Goal: Task Accomplishment & Management: Complete application form

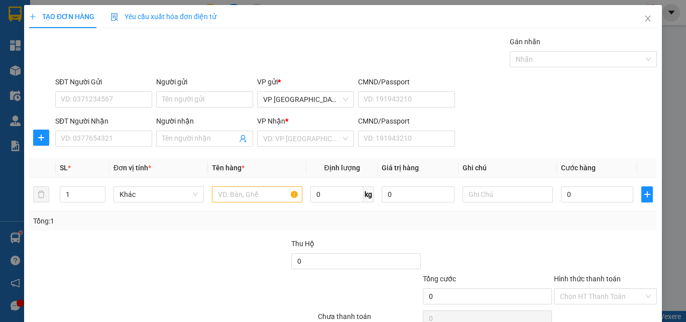
click at [460, 145] on div "SĐT Người Nhận VD: 0377654321 Người nhận Tên người nhận VP Nhận * VD: VP Sài Gò…" at bounding box center [356, 132] width 606 height 35
click at [127, 139] on input "SĐT Người Nhận" at bounding box center [103, 139] width 97 height 16
click at [132, 140] on input "SĐT Người Nhận" at bounding box center [103, 139] width 97 height 16
click at [137, 141] on input "SĐT Người Nhận" at bounding box center [103, 139] width 97 height 16
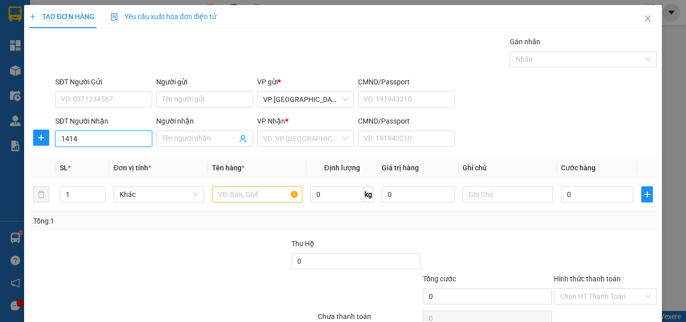
click at [129, 141] on input "1414" at bounding box center [103, 139] width 97 height 16
click at [128, 156] on div "0918441414 - [PERSON_NAME]" at bounding box center [110, 158] width 99 height 11
type input "0918441414"
type input "yến thanh"
type input "130.000"
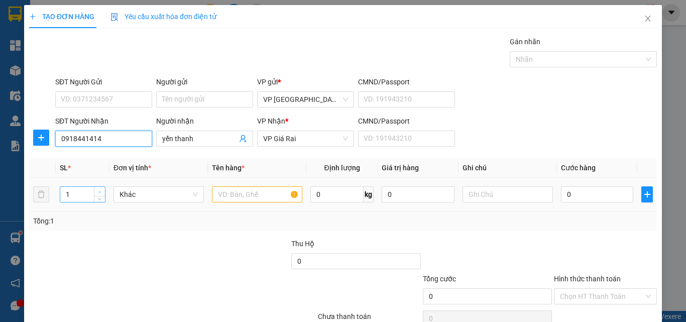
type input "130.000"
type input "0918441414"
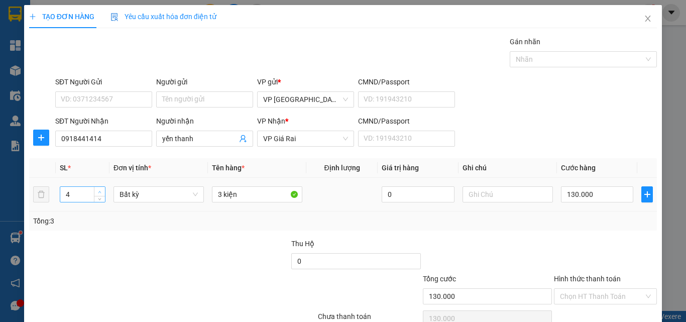
click at [97, 189] on span "up" at bounding box center [100, 192] width 6 height 6
click at [97, 200] on span "down" at bounding box center [100, 198] width 6 height 6
type input "4"
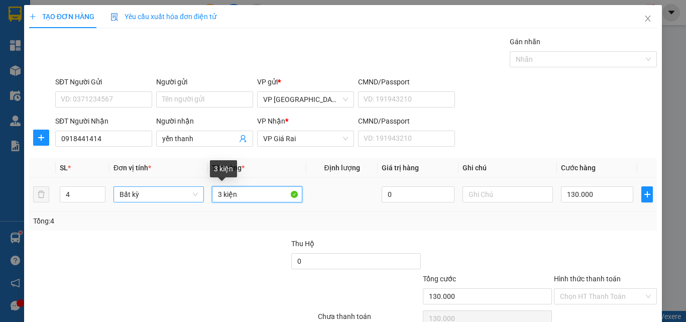
drag, startPoint x: 221, startPoint y: 193, endPoint x: 178, endPoint y: 193, distance: 43.2
click at [180, 193] on tr "4 Bất kỳ 3 kiện 0 130.000" at bounding box center [343, 195] width 628 height 34
type input "0"
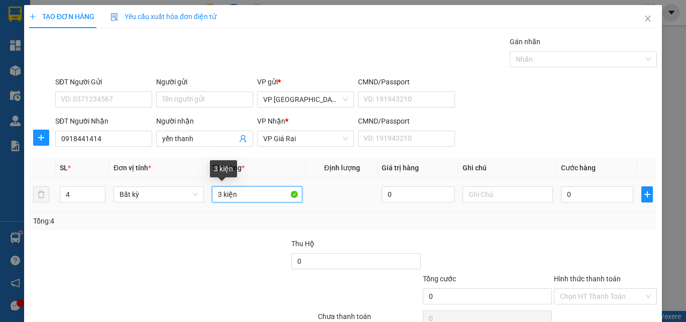
click at [252, 192] on input "3 kiện" at bounding box center [257, 194] width 90 height 16
type input "3 kiện + 1th"
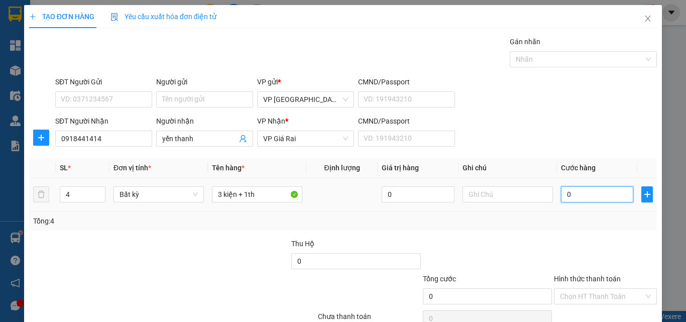
click at [574, 188] on input "0" at bounding box center [597, 194] width 72 height 16
type input "1"
type input "15"
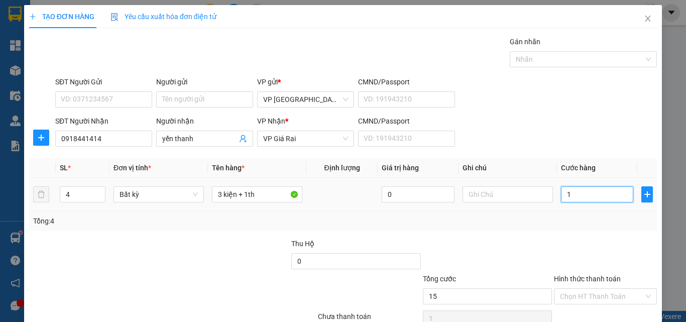
type input "15"
type input "150"
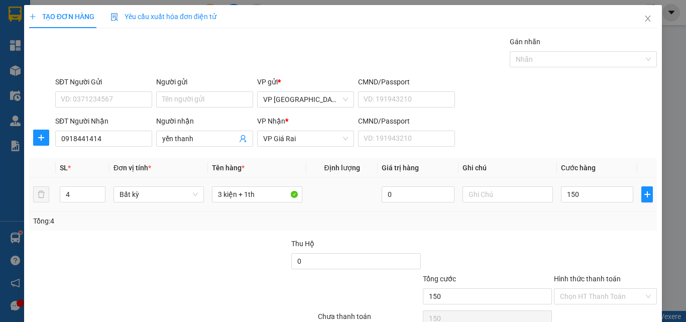
type input "150.000"
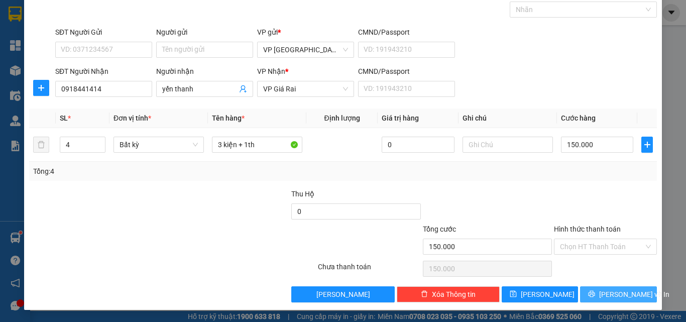
drag, startPoint x: 607, startPoint y: 291, endPoint x: 605, endPoint y: 296, distance: 5.9
click at [607, 292] on span "[PERSON_NAME] và In" at bounding box center [634, 294] width 70 height 11
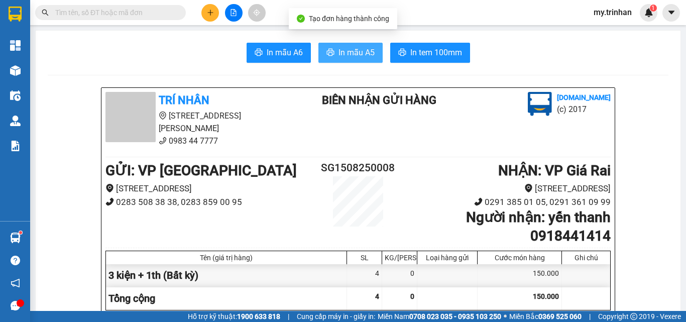
click at [351, 56] on span "In mẫu A5" at bounding box center [356, 52] width 36 height 13
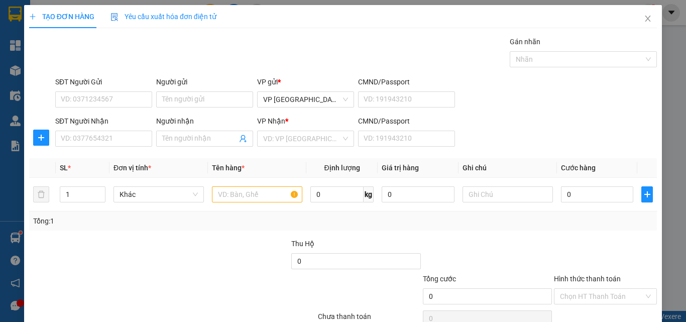
click at [510, 131] on div "SĐT Người Nhận VD: 0377654321 Người nhận Tên người nhận VP Nhận * VD: VP Sài Gò…" at bounding box center [356, 132] width 606 height 35
click at [91, 142] on input "SĐT Người Nhận" at bounding box center [103, 139] width 97 height 16
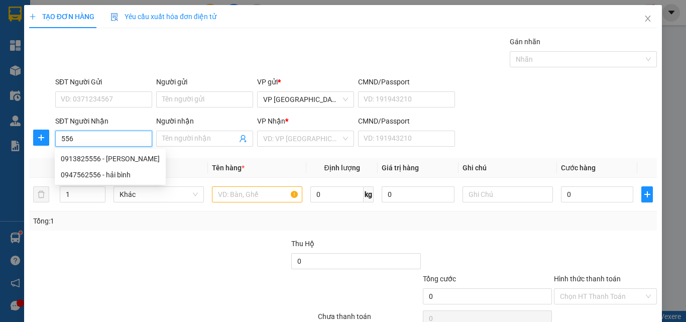
click at [115, 139] on input "556" at bounding box center [103, 139] width 97 height 16
click at [125, 162] on div "0913825556 - [PERSON_NAME]" at bounding box center [110, 158] width 99 height 11
type input "0913825556"
type input "[PERSON_NAME]"
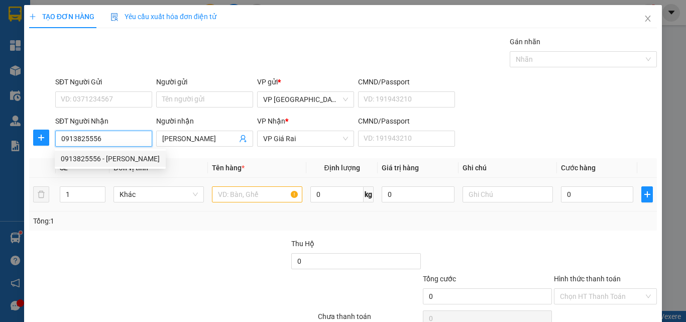
type input "350.000"
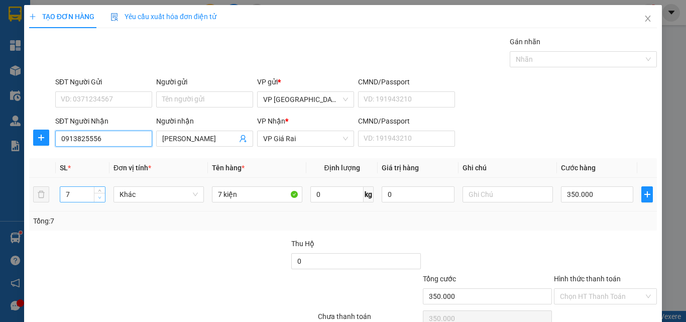
type input "0913825556"
click at [98, 197] on icon "down" at bounding box center [99, 198] width 3 height 2
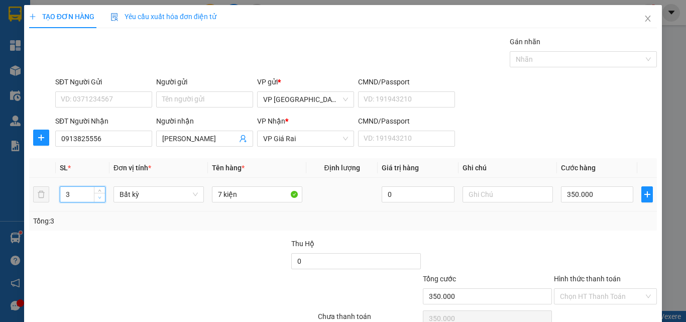
type input "2"
click at [98, 197] on icon "down" at bounding box center [99, 198] width 3 height 2
click at [191, 194] on tr "2 Bất kỳ 7 kiện 0 350.000" at bounding box center [343, 195] width 628 height 34
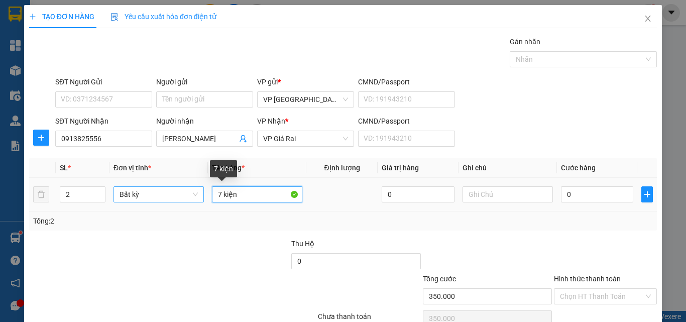
type input "0"
type input "2 kiện"
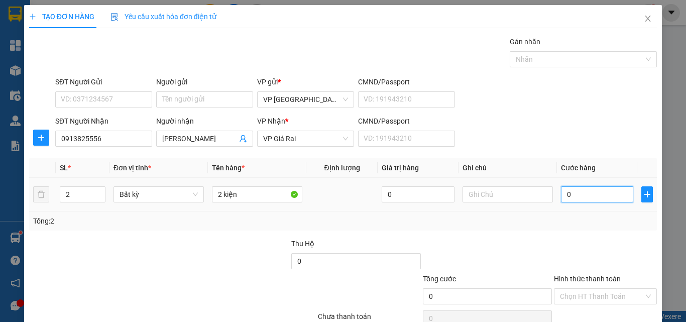
click at [562, 190] on input "0" at bounding box center [597, 194] width 72 height 16
type input "1"
type input "10"
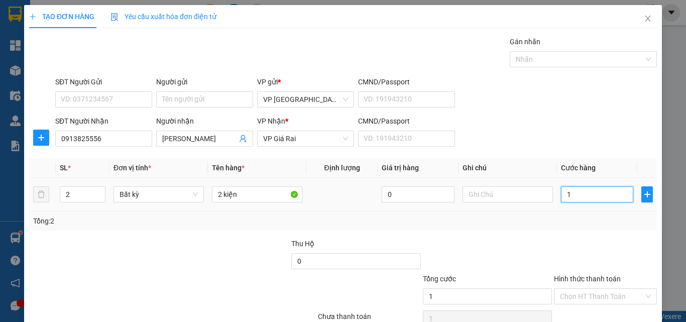
type input "10"
type input "100"
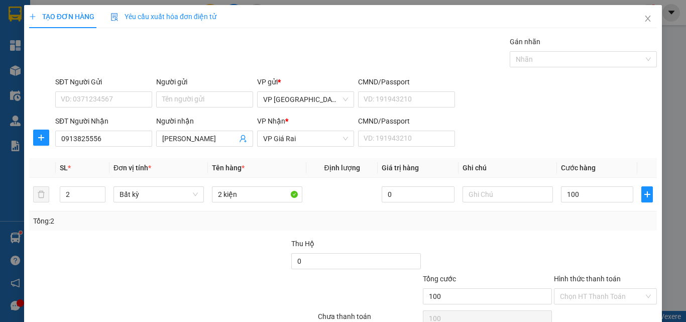
type input "100.000"
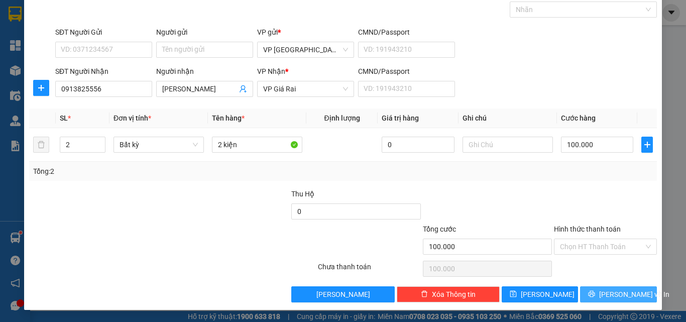
click at [619, 297] on span "[PERSON_NAME] và In" at bounding box center [634, 294] width 70 height 11
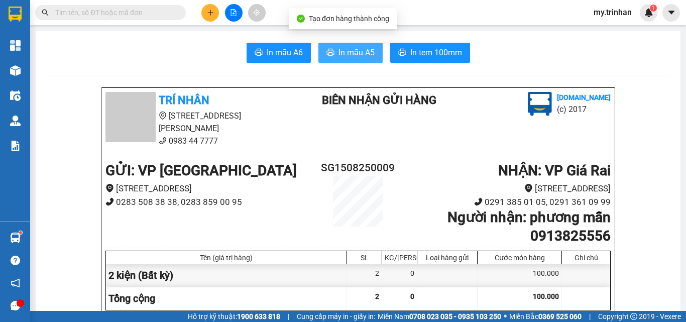
click at [353, 43] on button "In mẫu A5" at bounding box center [350, 53] width 64 height 20
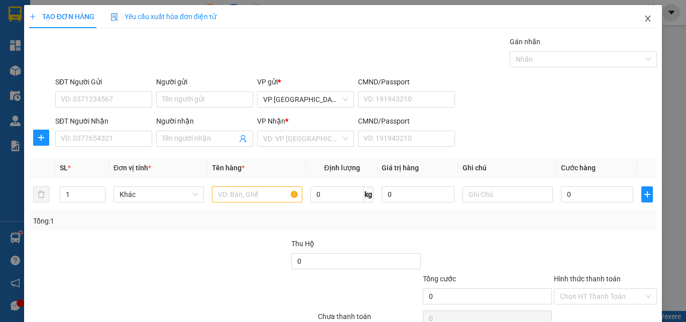
click at [644, 19] on icon "close" at bounding box center [648, 19] width 8 height 8
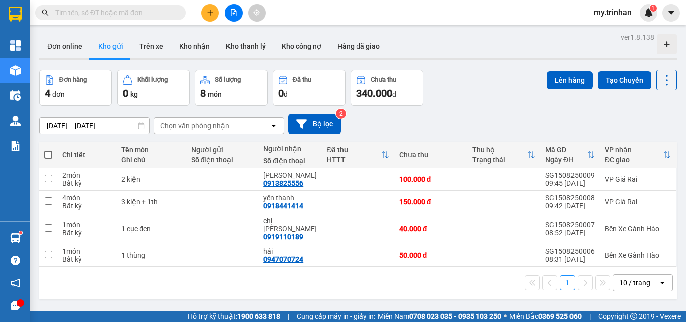
click at [380, 121] on div "[DATE] – [DATE] Press the down arrow key to interact with the calendar and sele…" at bounding box center [358, 123] width 638 height 21
click at [205, 14] on button at bounding box center [210, 13] width 18 height 18
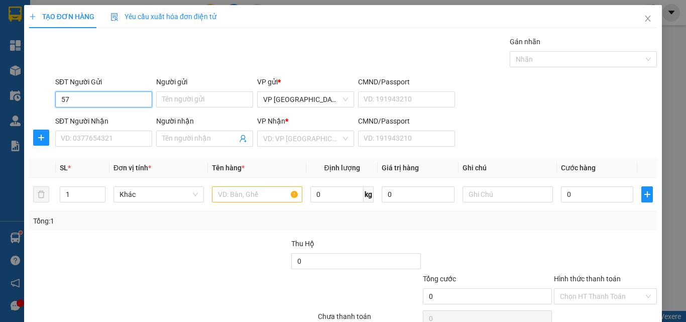
type input "5"
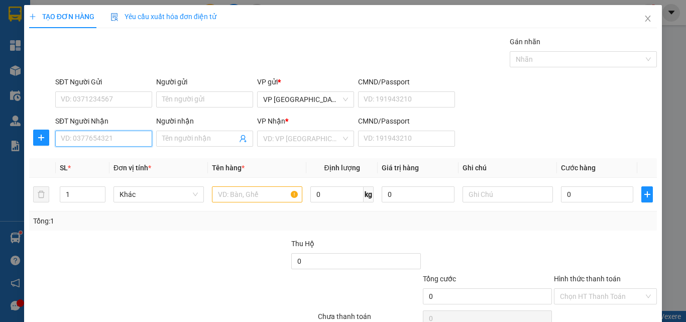
click at [109, 134] on input "SĐT Người Nhận" at bounding box center [103, 139] width 97 height 16
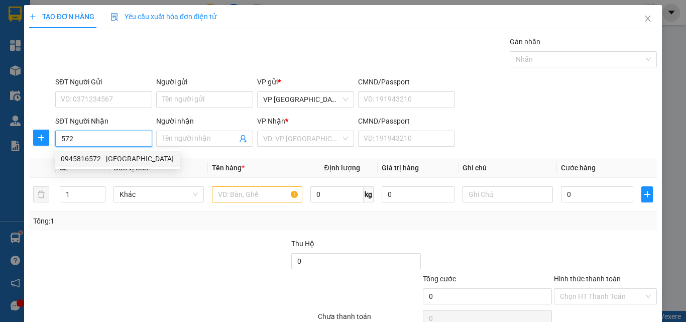
click at [120, 159] on div "0945816572 - [GEOGRAPHIC_DATA]" at bounding box center [117, 158] width 113 height 11
type input "0945816572"
type input "cẩm tiên"
type input "40.000"
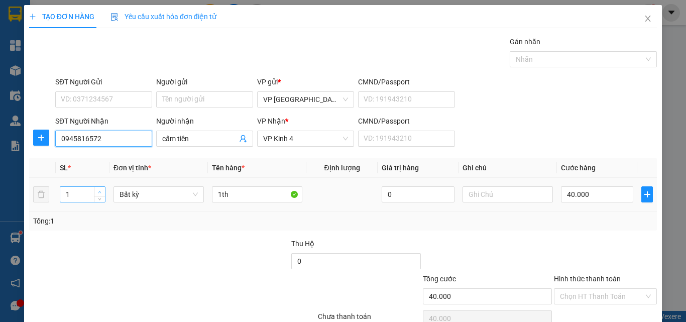
type input "0945816572"
type input "2"
click at [97, 189] on span "up" at bounding box center [100, 192] width 6 height 6
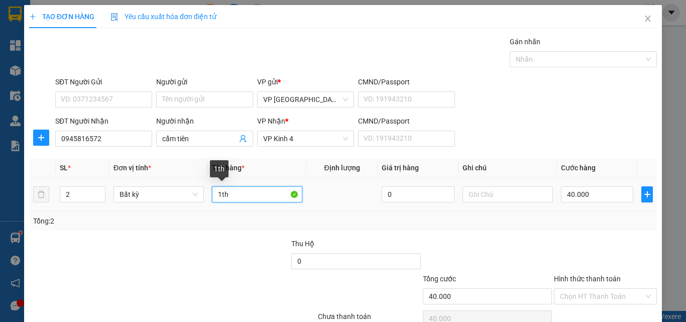
drag, startPoint x: 219, startPoint y: 196, endPoint x: 205, endPoint y: 193, distance: 13.8
click at [208, 194] on td "1th" at bounding box center [257, 195] width 98 height 34
type input "0"
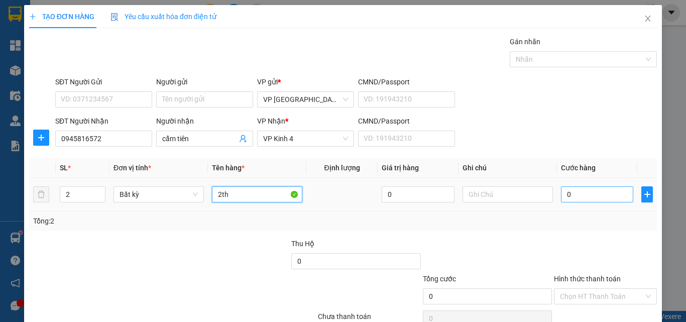
type input "2th"
click at [588, 194] on input "0" at bounding box center [597, 194] width 72 height 16
type input "1"
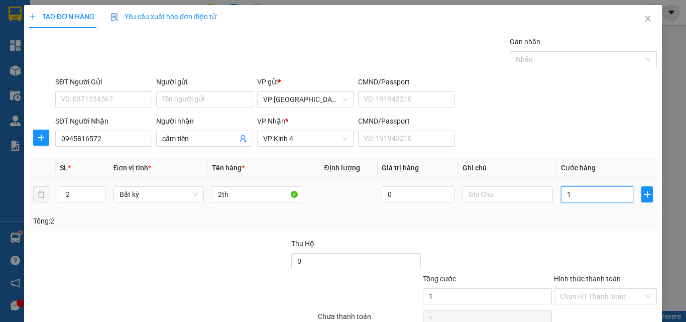
type input "10"
type input "100"
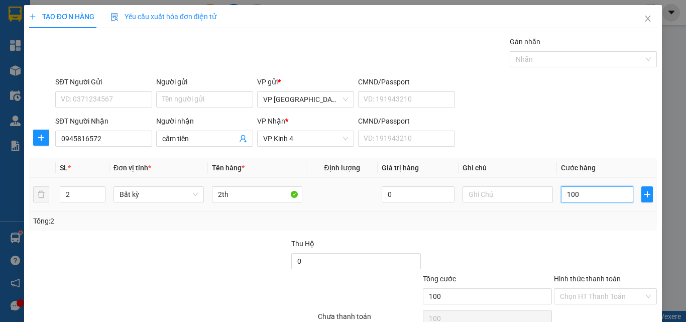
type input "100"
type input "100.000"
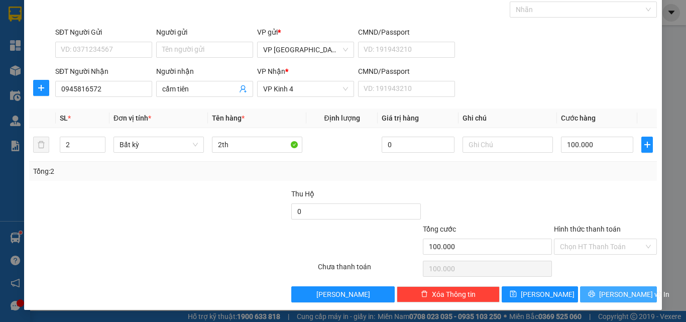
drag, startPoint x: 611, startPoint y: 287, endPoint x: 608, endPoint y: 294, distance: 7.4
click at [613, 293] on button "[PERSON_NAME] và In" at bounding box center [618, 294] width 77 height 16
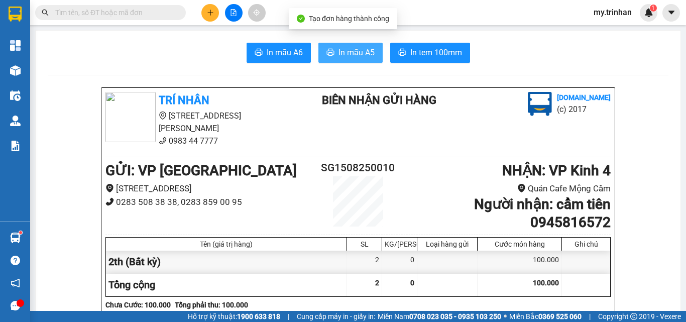
click at [332, 52] on button "In mẫu A5" at bounding box center [350, 53] width 64 height 20
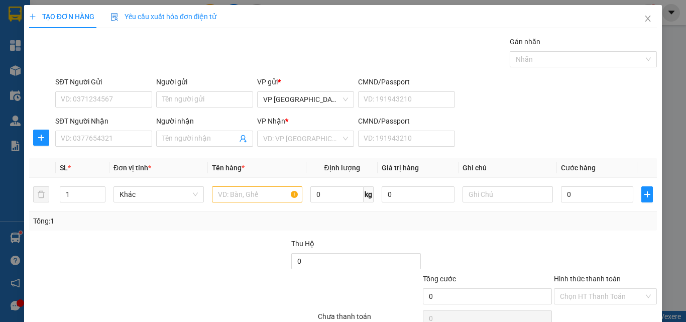
click at [570, 123] on div "SĐT Người Nhận VD: 0377654321 Người nhận Tên người nhận VP Nhận * VD: VP Sài Gò…" at bounding box center [356, 132] width 606 height 35
click at [522, 120] on div "SĐT Người Nhận VD: 0377654321 Người nhận Tên người nhận VP Nhận * VD: VP Sài Gò…" at bounding box center [356, 132] width 606 height 35
click at [512, 134] on div "SĐT Người Nhận VD: 0377654321 Người nhận Tên người nhận VP Nhận * VD: VP Sài Gò…" at bounding box center [356, 132] width 606 height 35
click at [513, 133] on div "SĐT Người Nhận VD: 0377654321 Người nhận Tên người nhận VP Nhận * VD: VP Sài Gò…" at bounding box center [356, 132] width 606 height 35
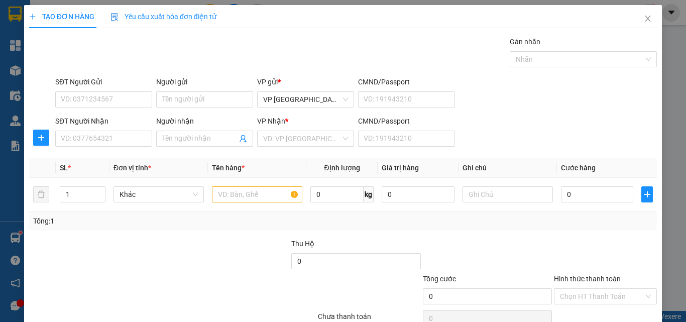
click at [501, 133] on div "SĐT Người Nhận VD: 0377654321 Người nhận Tên người nhận VP Nhận * VD: VP Sài Gò…" at bounding box center [356, 132] width 606 height 35
click at [499, 134] on div "SĐT Người Nhận VD: 0377654321 Người nhận Tên người nhận VP Nhận * VD: VP Sài Gò…" at bounding box center [356, 132] width 606 height 35
click at [468, 144] on div "SĐT Người Nhận VD: 0377654321 Người nhận Tên người nhận VP Nhận * VD: VP Sài Gò…" at bounding box center [356, 132] width 606 height 35
click at [511, 143] on div "SĐT Người Nhận VD: 0377654321 Người nhận Tên người nhận VP Nhận * VD: VP Sài Gò…" at bounding box center [356, 132] width 606 height 35
click at [644, 19] on icon "close" at bounding box center [648, 19] width 8 height 8
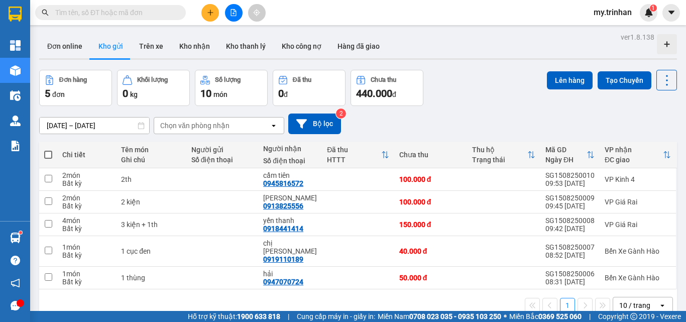
click at [223, 128] on div "Chọn văn phòng nhận" at bounding box center [194, 126] width 69 height 10
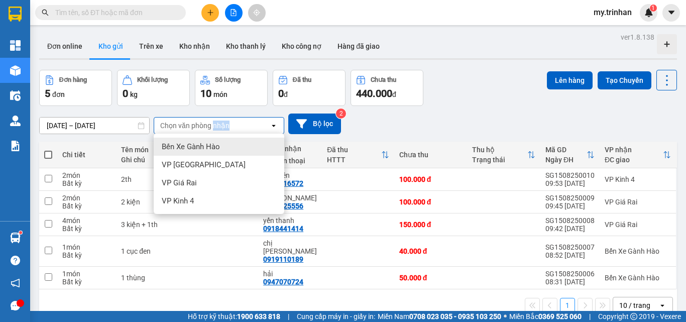
click at [223, 128] on div "Chọn văn phòng nhận" at bounding box center [194, 126] width 69 height 10
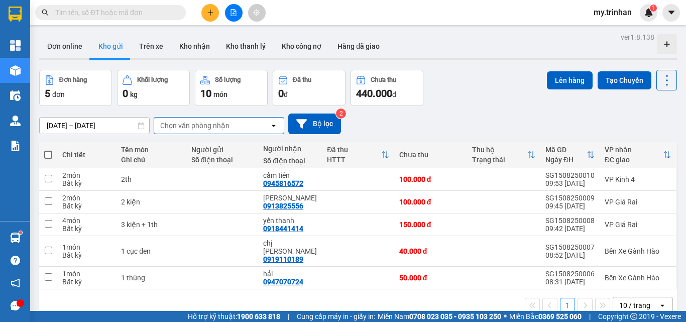
click at [386, 119] on div "[DATE] – [DATE] Press the down arrow key to interact with the calendar and sele…" at bounding box center [358, 123] width 638 height 21
click at [208, 19] on button at bounding box center [210, 13] width 18 height 18
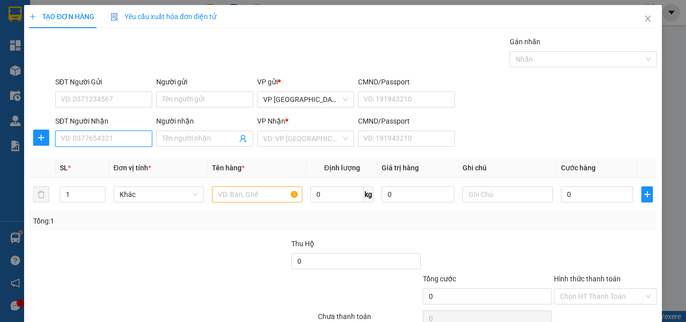
click at [123, 143] on input "SĐT Người Nhận" at bounding box center [103, 139] width 97 height 16
click at [535, 144] on div "SĐT Người Nhận VD: 0377654321 Người nhận Tên người nhận VP Nhận * VD: VP Sài Gò…" at bounding box center [356, 132] width 606 height 35
click at [63, 144] on input "SĐT Người Nhận" at bounding box center [103, 139] width 97 height 16
click at [501, 144] on div "SĐT Người Nhận VD: 0377654321 Người nhận Tên người nhận VP Nhận * VD: VP Sài Gò…" at bounding box center [356, 132] width 606 height 35
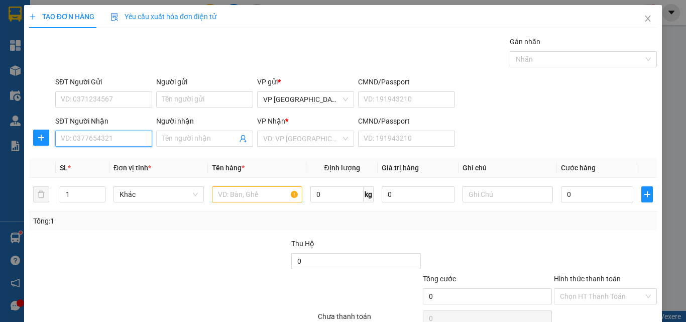
click at [78, 137] on input "SĐT Người Nhận" at bounding box center [103, 139] width 97 height 16
click at [473, 129] on div "SĐT Người Nhận VD: 0377654321 Người nhận Tên người nhận VP Nhận * VD: VP Sài Gò…" at bounding box center [356, 132] width 606 height 35
click at [491, 137] on div "SĐT Người Nhận VD: 0377654321 Người nhận Tên người nhận VP Nhận * VD: VP Sài Gò…" at bounding box center [356, 132] width 606 height 35
click at [101, 134] on input "SĐT Người Nhận" at bounding box center [103, 139] width 97 height 16
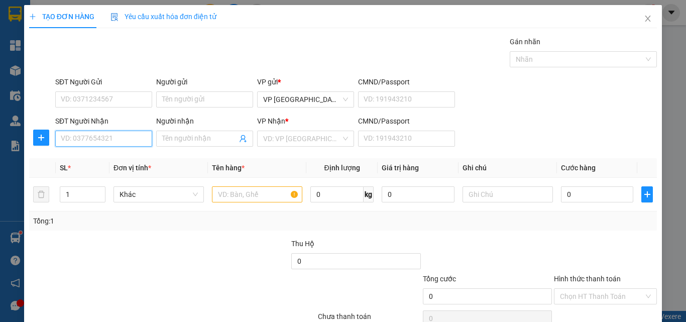
click at [101, 134] on input "SĐT Người Nhận" at bounding box center [103, 139] width 97 height 16
click at [493, 131] on div "SĐT Người Nhận VD: 0377654321 Người nhận Tên người nhận VP Nhận * VD: VP Sài Gò…" at bounding box center [356, 132] width 606 height 35
click at [133, 141] on input "SĐT Người Nhận" at bounding box center [103, 139] width 97 height 16
click at [132, 140] on input "SĐT Người Nhận" at bounding box center [103, 139] width 97 height 16
type input "0"
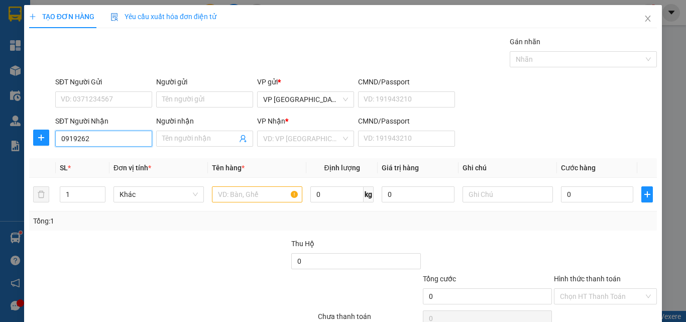
click at [107, 144] on input "0919262" at bounding box center [103, 139] width 97 height 16
click at [111, 141] on input "0919262" at bounding box center [103, 139] width 97 height 16
type input "0919262694"
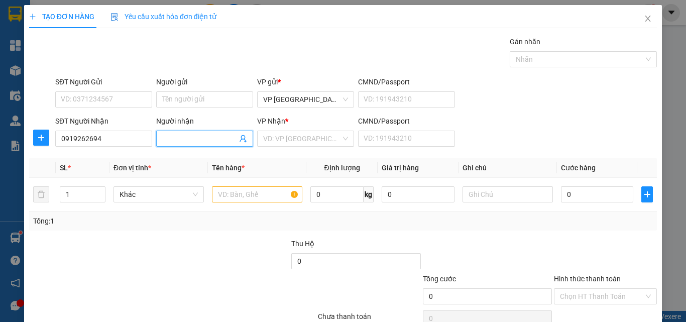
click at [199, 142] on input "Người nhận" at bounding box center [199, 138] width 75 height 11
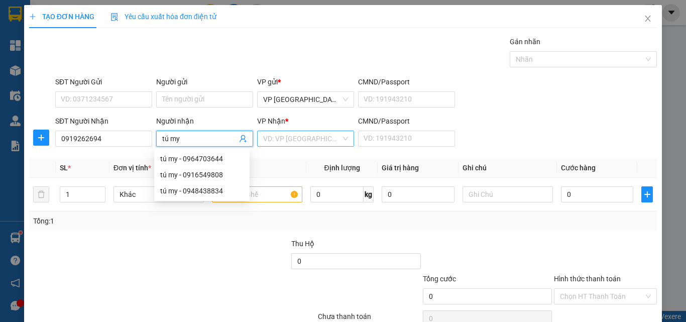
type input "tú my"
click at [264, 139] on input "search" at bounding box center [302, 138] width 78 height 15
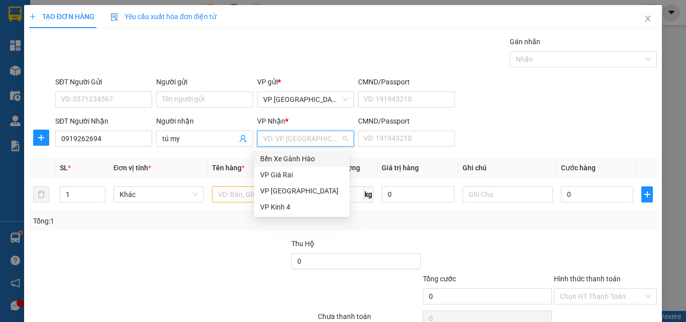
click at [265, 160] on div "Bến Xe Gành Hào" at bounding box center [301, 158] width 83 height 11
click at [231, 197] on input "text" at bounding box center [257, 194] width 90 height 16
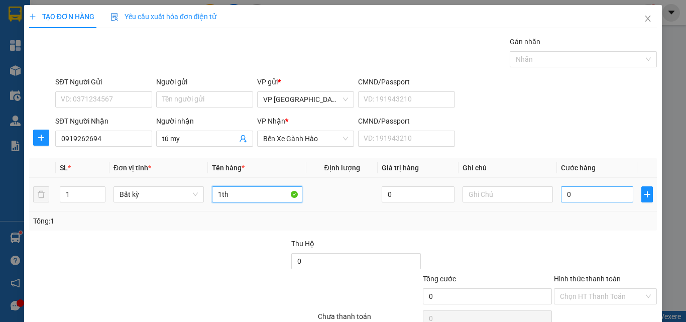
type input "1th"
click at [592, 197] on input "0" at bounding box center [597, 194] width 72 height 16
type input "4"
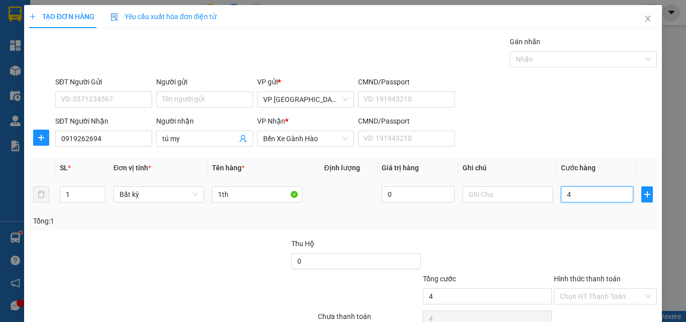
type input "40"
type input "40.000"
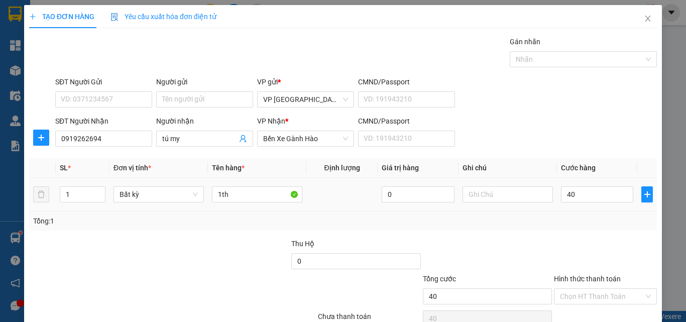
type input "40.000"
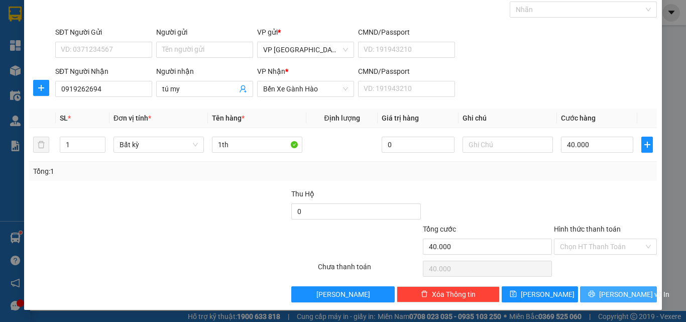
click at [603, 297] on span "[PERSON_NAME] và In" at bounding box center [634, 294] width 70 height 11
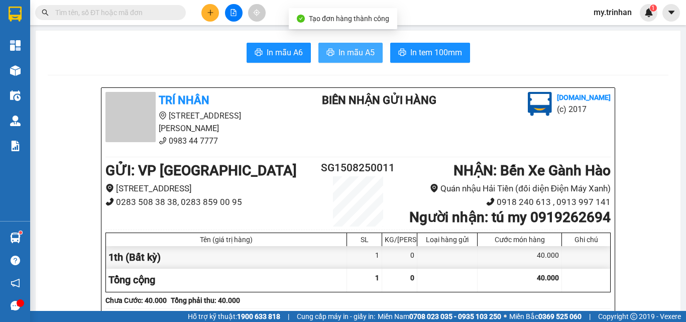
click at [360, 51] on span "In mẫu A5" at bounding box center [356, 52] width 36 height 13
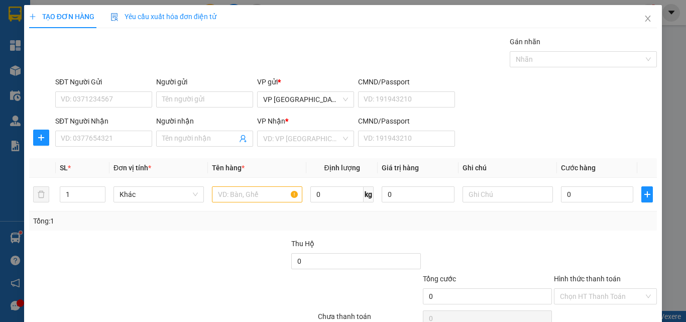
click at [470, 159] on th "Ghi chú" at bounding box center [507, 168] width 98 height 20
click at [136, 134] on input "SĐT Người Nhận" at bounding box center [103, 139] width 97 height 16
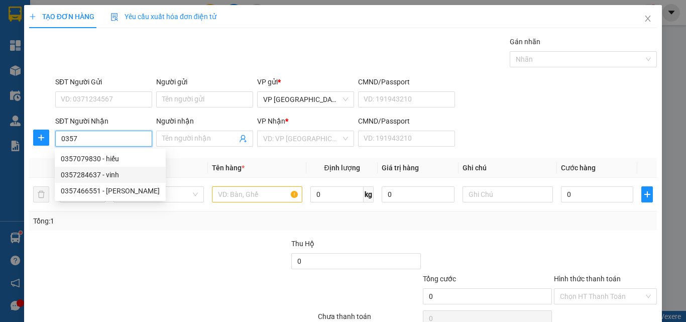
click at [113, 173] on div "0357284637 - vinh" at bounding box center [110, 174] width 99 height 11
type input "0357284637"
type input "vinh"
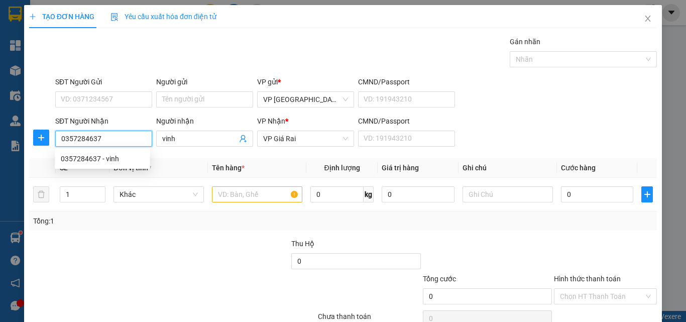
type input "150.000"
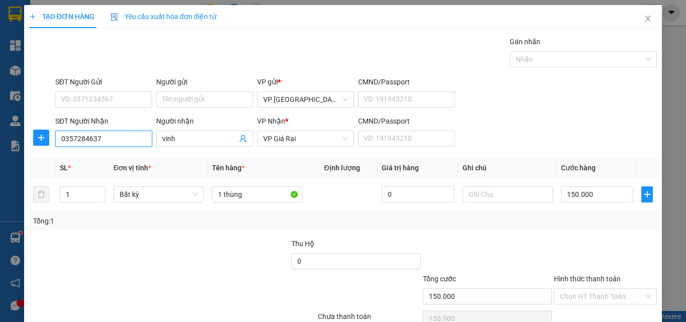
type input "0357284637"
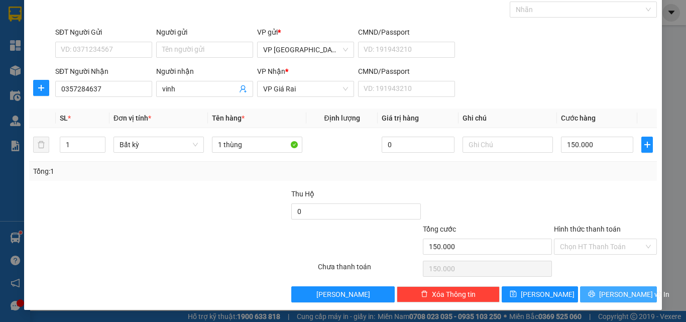
click at [608, 293] on span "[PERSON_NAME] và In" at bounding box center [634, 294] width 70 height 11
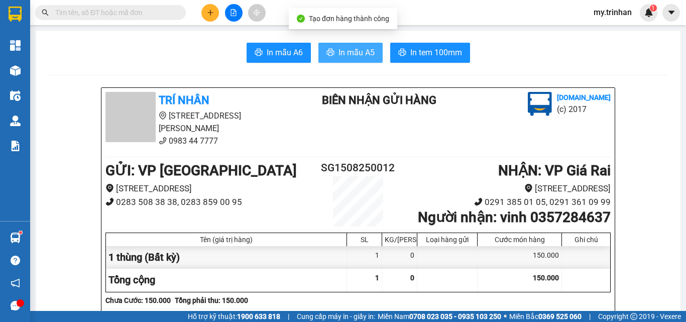
click at [348, 49] on span "In mẫu A5" at bounding box center [356, 52] width 36 height 13
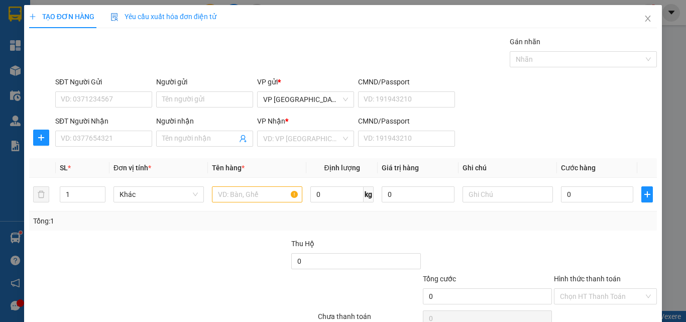
click at [555, 139] on div "SĐT Người Nhận VD: 0377654321 Người nhận Tên người nhận VP Nhận * VD: VP Sài Gò…" at bounding box center [356, 132] width 606 height 35
click at [133, 133] on input "SĐT Người Nhận" at bounding box center [103, 139] width 97 height 16
click at [132, 136] on input "SĐT Người Nhận" at bounding box center [103, 139] width 97 height 16
click at [131, 140] on input "SĐT Người Nhận" at bounding box center [103, 139] width 97 height 16
click at [134, 139] on input "SĐT Người Nhận" at bounding box center [103, 139] width 97 height 16
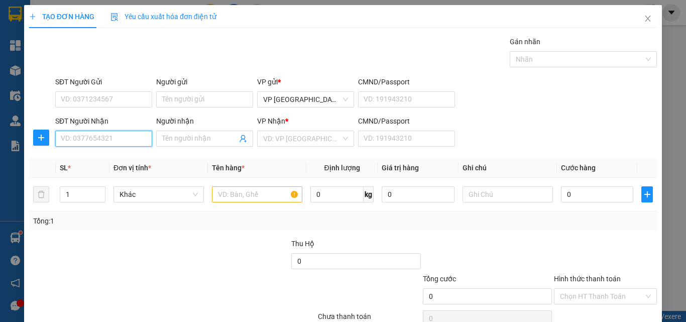
click at [126, 139] on input "SĐT Người Nhận" at bounding box center [103, 139] width 97 height 16
click at [129, 139] on input "SĐT Người Nhận" at bounding box center [103, 139] width 97 height 16
click at [116, 138] on input "SĐT Người Nhận" at bounding box center [103, 139] width 97 height 16
click at [95, 140] on input "SĐT Người Nhận" at bounding box center [103, 139] width 97 height 16
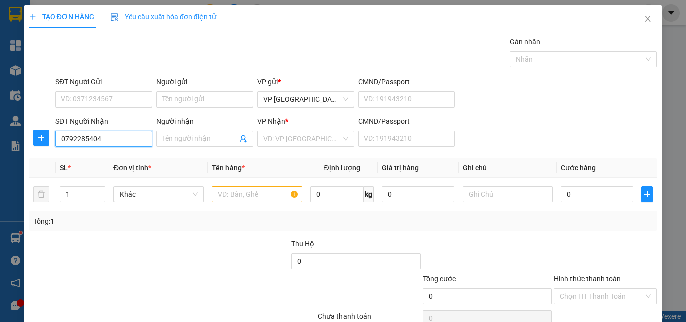
click at [126, 145] on input "0792285404" at bounding box center [103, 139] width 97 height 16
type input "0792285404"
click at [187, 144] on span at bounding box center [204, 139] width 97 height 16
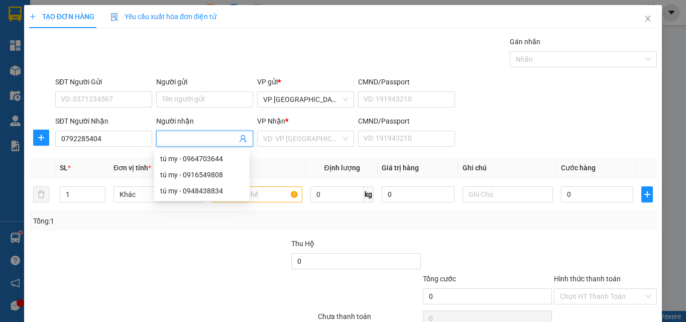
click at [189, 139] on input "Người nhận" at bounding box center [199, 138] width 75 height 11
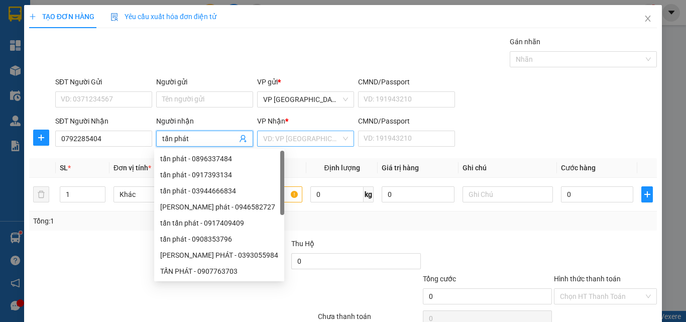
type input "tấn phát"
click at [328, 137] on input "search" at bounding box center [302, 138] width 78 height 15
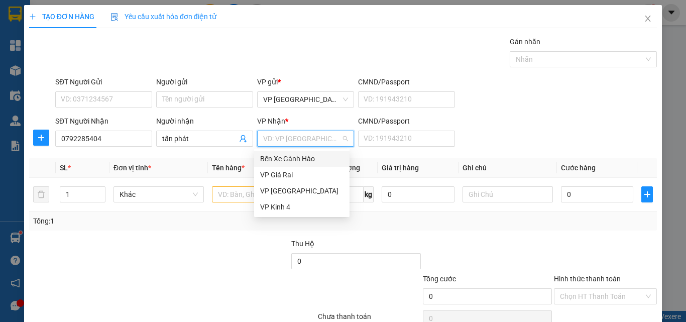
click at [289, 155] on div "Bến Xe Gành Hào" at bounding box center [301, 158] width 83 height 11
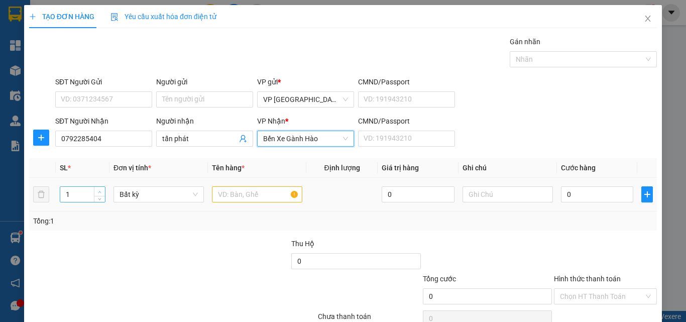
type input "2"
click at [95, 190] on span "Increase Value" at bounding box center [99, 191] width 11 height 9
click at [254, 189] on input "text" at bounding box center [257, 194] width 90 height 16
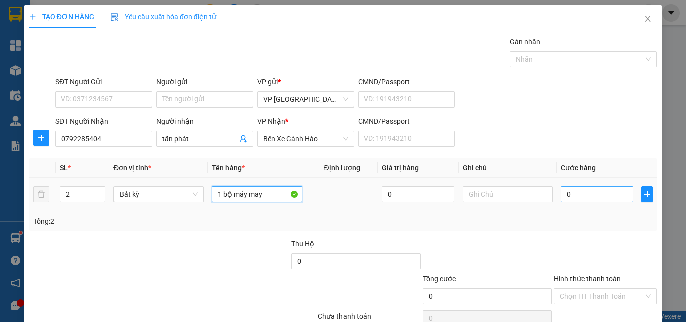
type input "1 bộ máy may"
click at [586, 197] on input "0" at bounding box center [597, 194] width 72 height 16
type input "2"
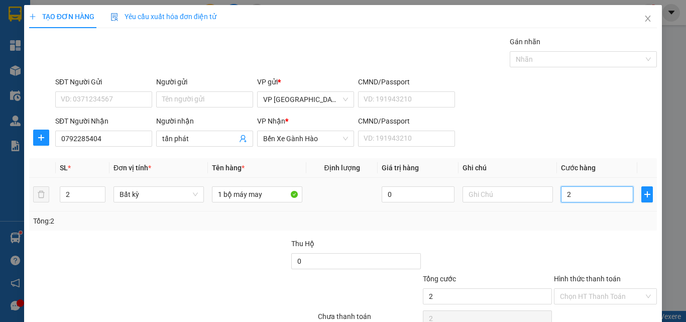
type input "20"
type input "200"
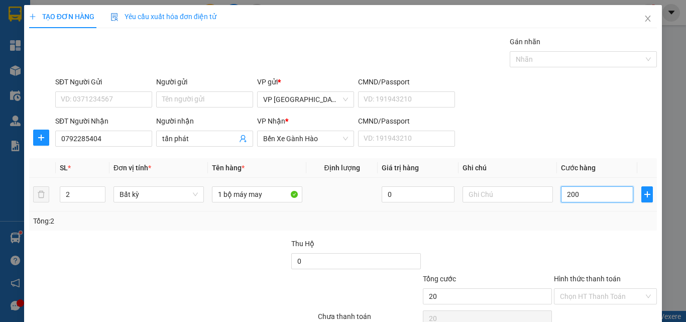
type input "200"
type input "200.000"
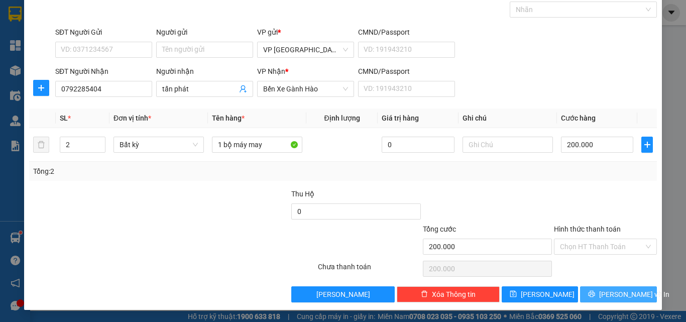
click at [623, 296] on span "[PERSON_NAME] và In" at bounding box center [634, 294] width 70 height 11
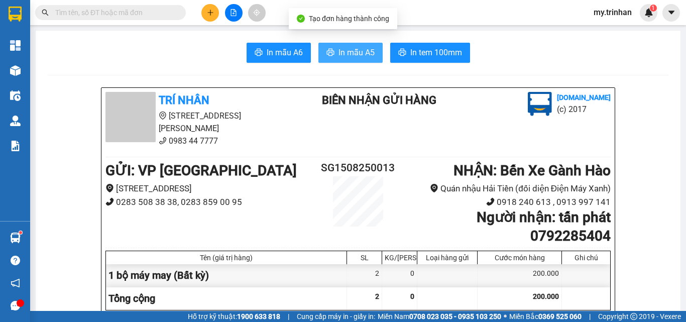
click at [338, 54] on span "In mẫu A5" at bounding box center [356, 52] width 36 height 13
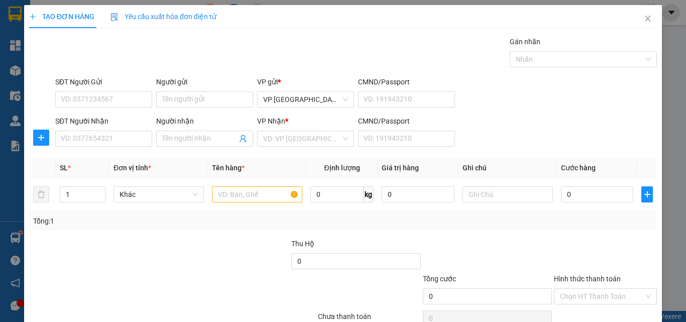
click at [496, 130] on div "SĐT Người Nhận VD: 0377654321 Người nhận Tên người nhận VP Nhận * VD: VP Sài Gò…" at bounding box center [356, 132] width 606 height 35
click at [113, 140] on input "SĐT Người Nhận" at bounding box center [103, 139] width 97 height 16
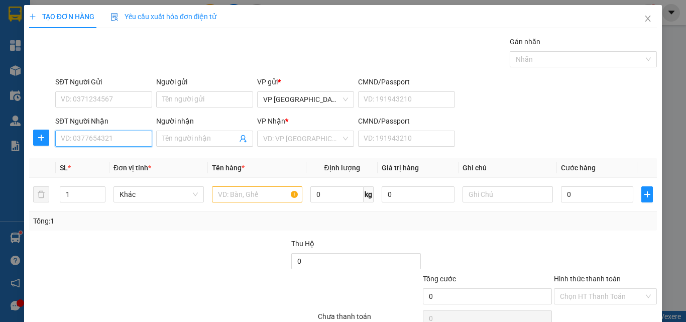
click at [116, 139] on input "SĐT Người Nhận" at bounding box center [103, 139] width 97 height 16
click at [126, 135] on input "SĐT Người Nhận" at bounding box center [103, 139] width 97 height 16
click at [129, 134] on input "SĐT Người Nhận" at bounding box center [103, 139] width 97 height 16
click at [123, 138] on input "0912592" at bounding box center [103, 139] width 97 height 16
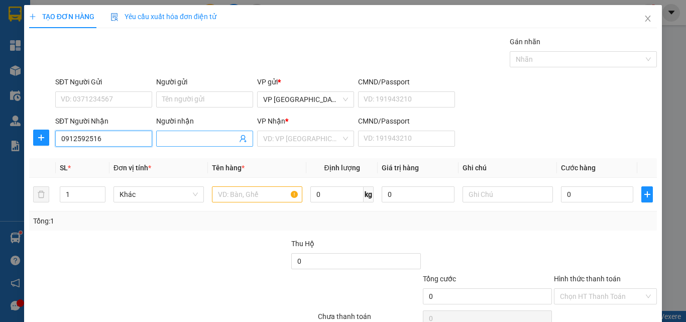
type input "0912592516"
click at [193, 142] on input "Người nhận" at bounding box center [199, 138] width 75 height 11
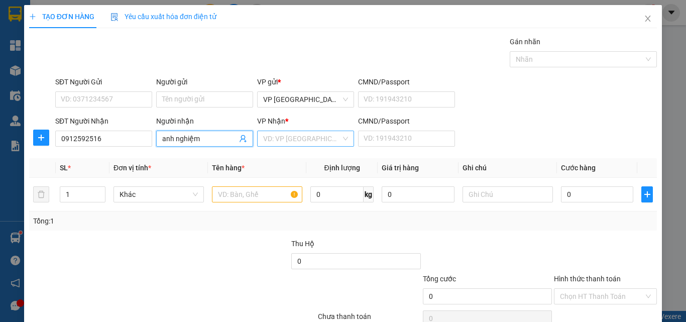
type input "anh nghiệm"
click at [292, 139] on input "search" at bounding box center [302, 138] width 78 height 15
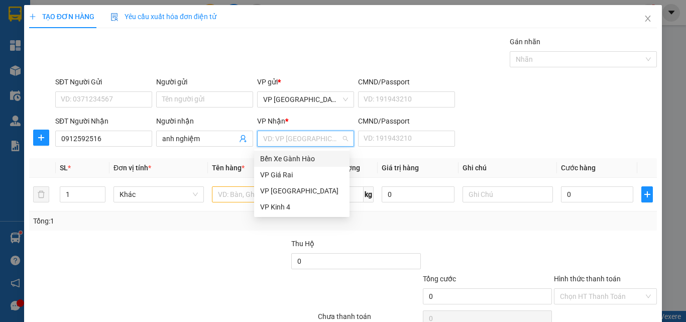
click at [282, 163] on div "Bến Xe Gành Hào" at bounding box center [301, 158] width 83 height 11
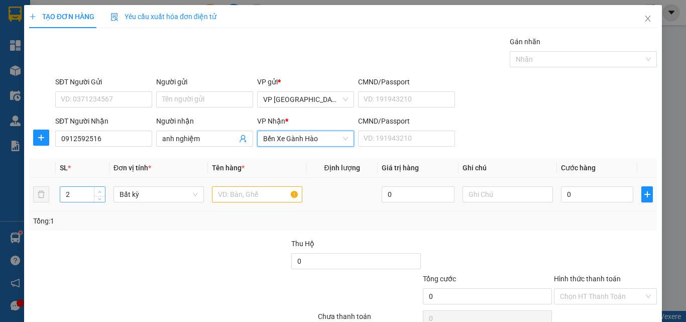
click at [98, 189] on span "up" at bounding box center [100, 192] width 6 height 6
type input "4"
click at [98, 189] on span "up" at bounding box center [100, 192] width 6 height 6
click at [244, 194] on input "text" at bounding box center [257, 194] width 90 height 16
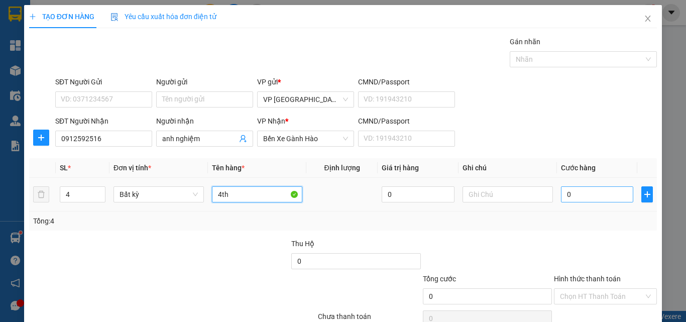
type input "4th"
click at [579, 192] on input "0" at bounding box center [597, 194] width 72 height 16
type input "1"
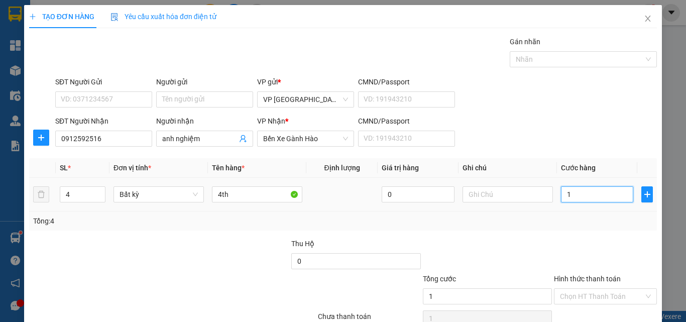
type input "16"
type input "160"
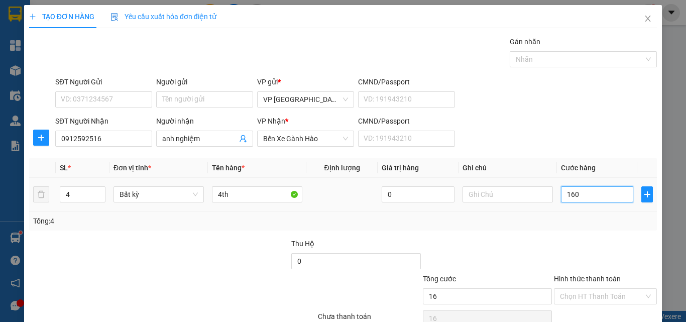
type input "160"
type input "160.000"
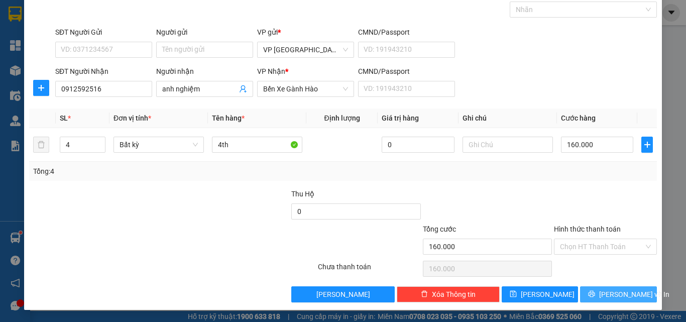
drag, startPoint x: 599, startPoint y: 292, endPoint x: 585, endPoint y: 298, distance: 14.8
click at [600, 292] on button "[PERSON_NAME] và In" at bounding box center [618, 294] width 77 height 16
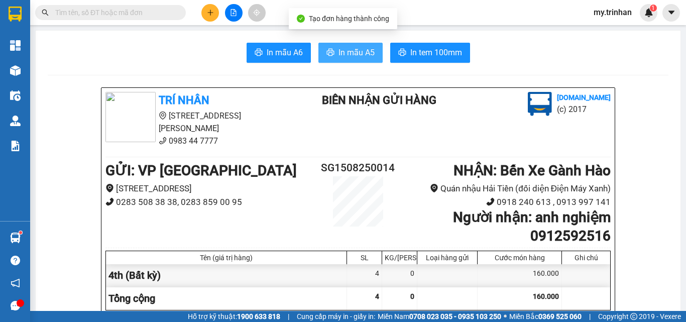
click at [366, 50] on span "In mẫu A5" at bounding box center [356, 52] width 36 height 13
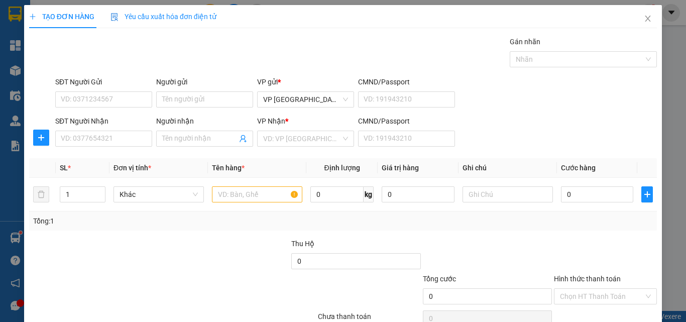
click at [512, 136] on div "SĐT Người Nhận VD: 0377654321 Người nhận Tên người nhận VP Nhận * VD: VP Sài Gò…" at bounding box center [356, 132] width 606 height 35
click at [644, 19] on icon "close" at bounding box center [648, 19] width 8 height 8
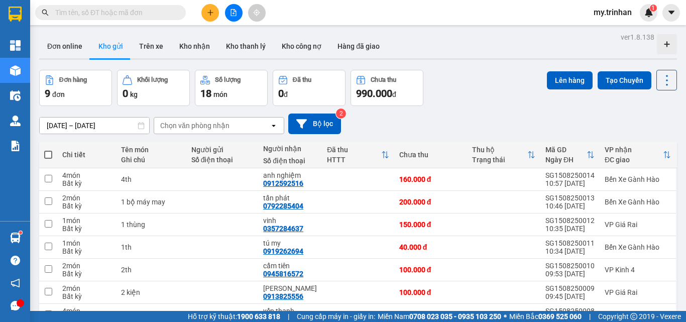
click at [403, 125] on div "[DATE] – [DATE] Press the down arrow key to interact with the calendar and sele…" at bounding box center [358, 123] width 638 height 21
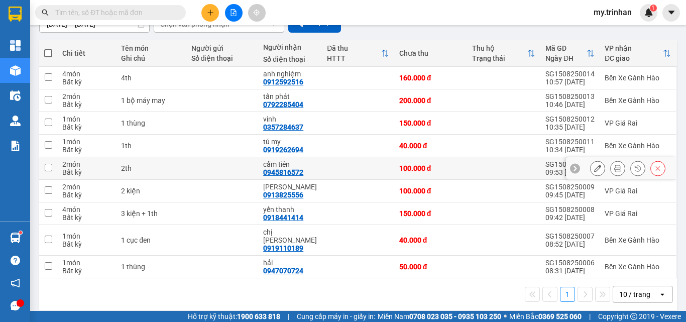
scroll to position [102, 0]
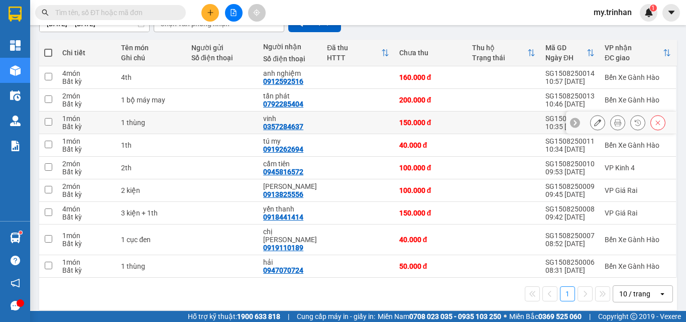
click at [374, 125] on td at bounding box center [358, 122] width 72 height 23
checkbox input "true"
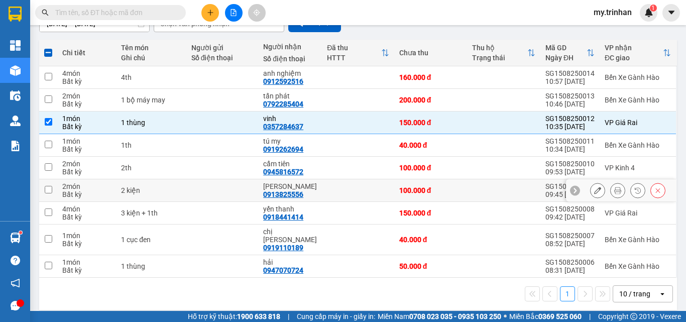
click at [380, 186] on td at bounding box center [358, 190] width 72 height 23
checkbox input "true"
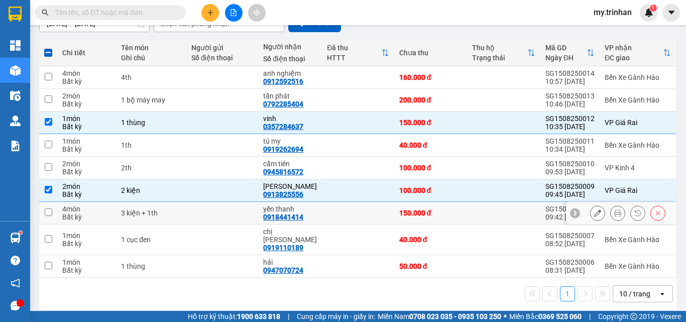
click at [372, 209] on td at bounding box center [358, 213] width 72 height 23
checkbox input "true"
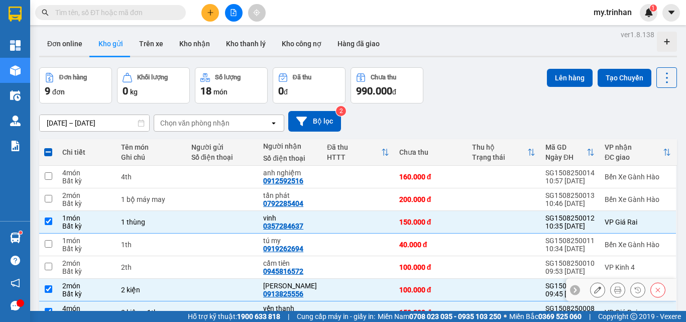
scroll to position [0, 0]
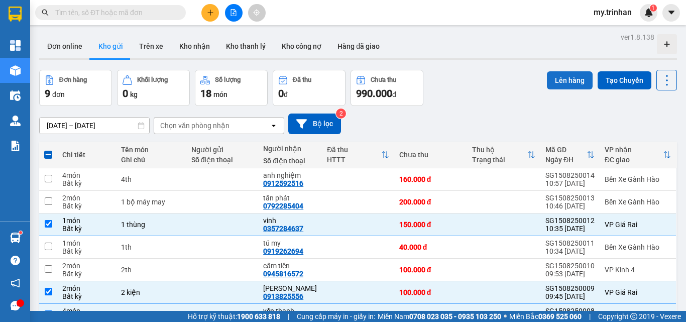
click at [554, 84] on button "Lên hàng" at bounding box center [570, 80] width 46 height 18
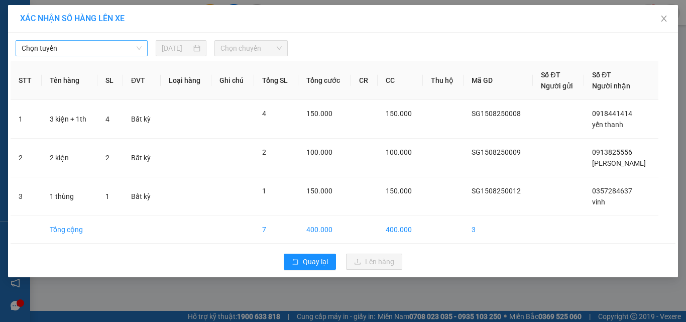
click at [86, 53] on span "Chọn tuyến" at bounding box center [82, 48] width 120 height 15
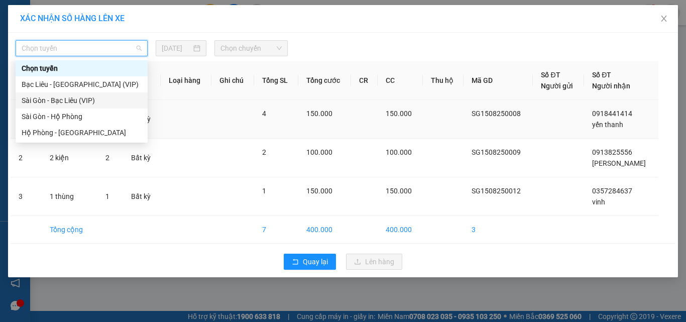
click at [68, 103] on div "Sài Gòn - Bạc Liêu (VIP)" at bounding box center [82, 100] width 120 height 11
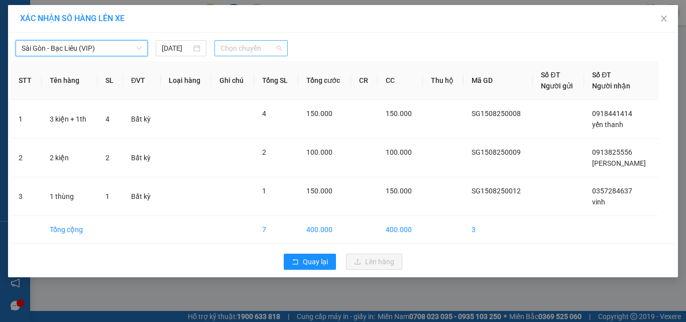
click at [233, 49] on span "Chọn chuyến" at bounding box center [251, 48] width 62 height 15
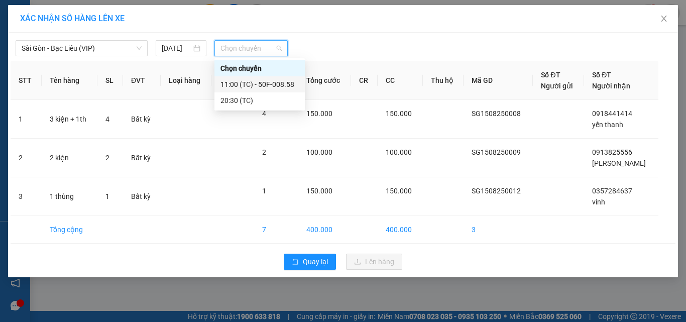
click at [232, 81] on div "11:00 (TC) - 50F-008.58" at bounding box center [259, 84] width 78 height 11
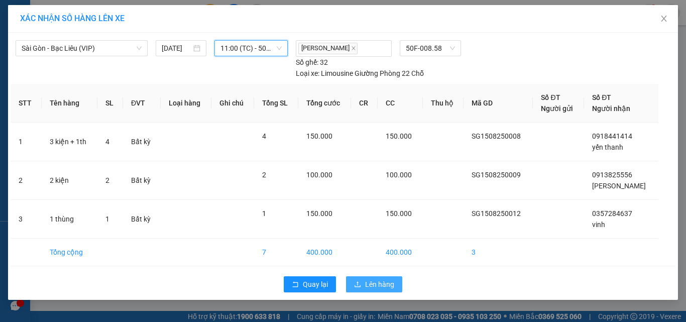
click at [362, 282] on button "Lên hàng" at bounding box center [374, 284] width 56 height 16
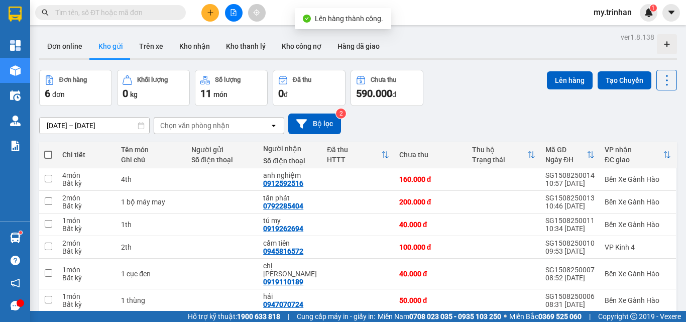
click at [460, 120] on div "[DATE] – [DATE] Press the down arrow key to interact with the calendar and sele…" at bounding box center [358, 123] width 638 height 21
click at [208, 8] on button at bounding box center [210, 13] width 18 height 18
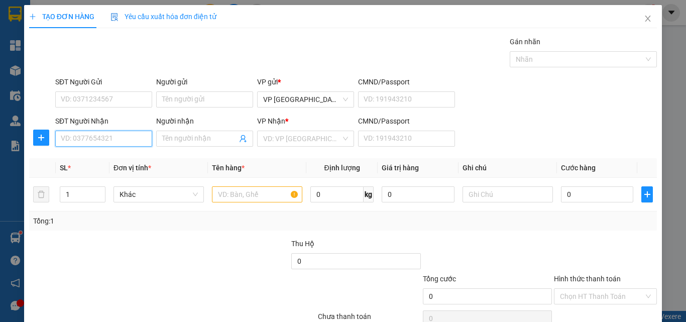
click at [127, 142] on input "SĐT Người Nhận" at bounding box center [103, 139] width 97 height 16
click at [127, 142] on input "669" at bounding box center [103, 139] width 97 height 16
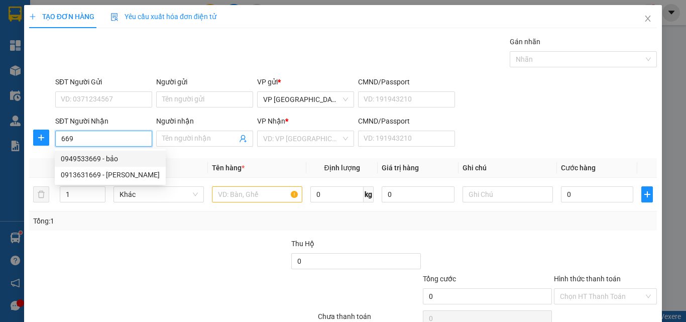
click at [120, 162] on div "0949533669 - bảo" at bounding box center [110, 158] width 99 height 11
type input "0949533669"
type input "bảo"
type input "30.000"
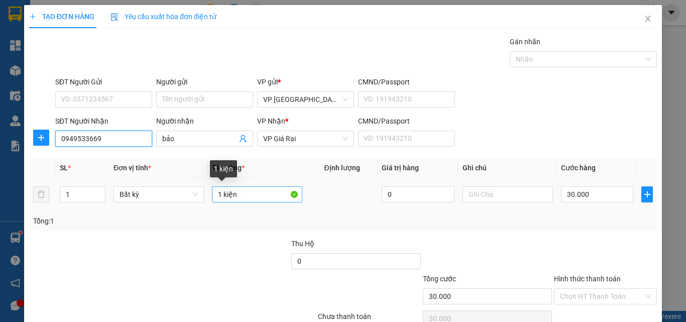
type input "0949533669"
drag, startPoint x: 240, startPoint y: 195, endPoint x: 170, endPoint y: 183, distance: 70.8
click at [171, 183] on tr "1 Bất kỳ 1 kiện 0 30.000" at bounding box center [343, 195] width 628 height 34
type input "1th"
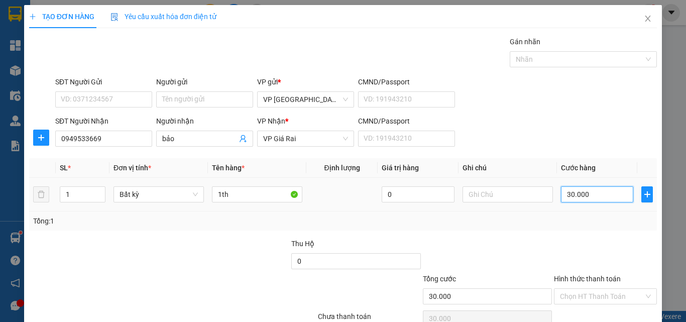
click at [565, 194] on input "30.000" at bounding box center [597, 194] width 72 height 16
type input "1"
type input "10"
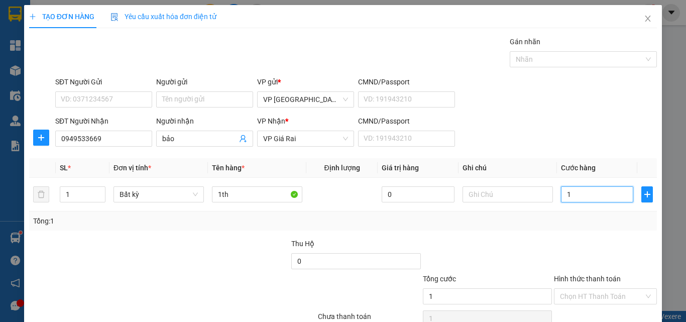
type input "10"
type input "100"
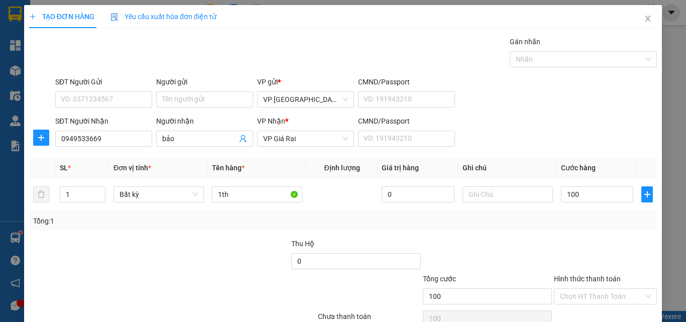
type input "100.000"
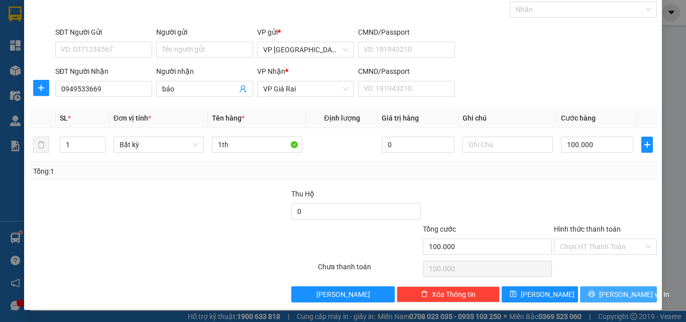
click at [627, 293] on span "[PERSON_NAME] và In" at bounding box center [634, 294] width 70 height 11
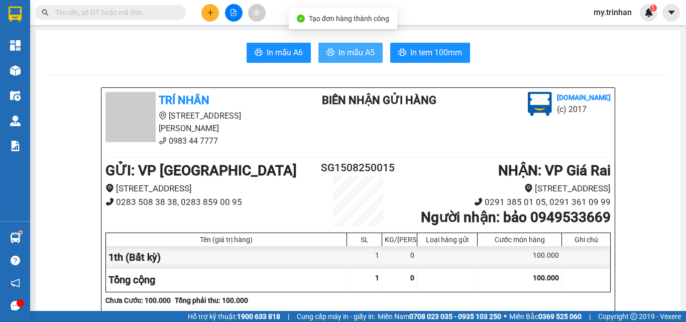
click at [332, 58] on button "In mẫu A5" at bounding box center [350, 53] width 64 height 20
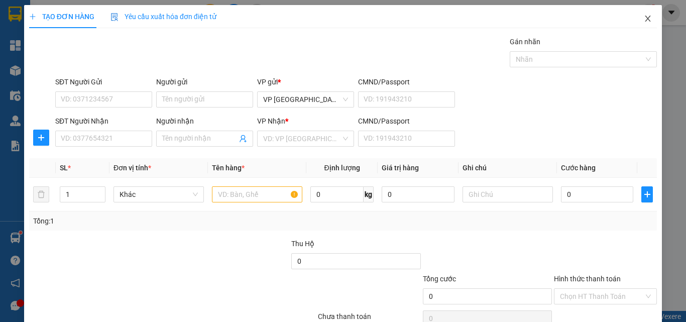
click at [644, 19] on icon "close" at bounding box center [648, 19] width 8 height 8
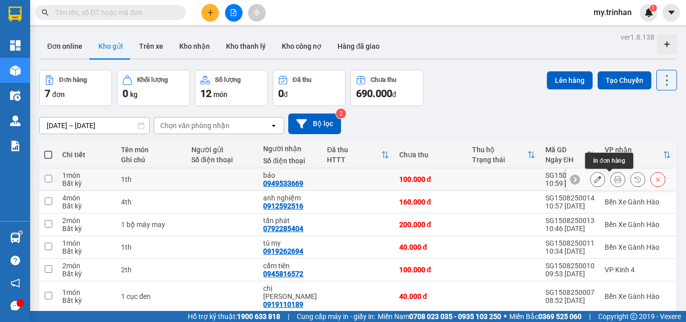
click at [614, 180] on icon at bounding box center [617, 179] width 7 height 7
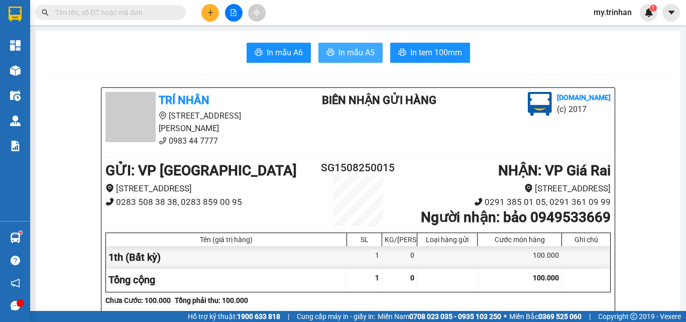
click at [357, 51] on span "In mẫu A5" at bounding box center [356, 52] width 36 height 13
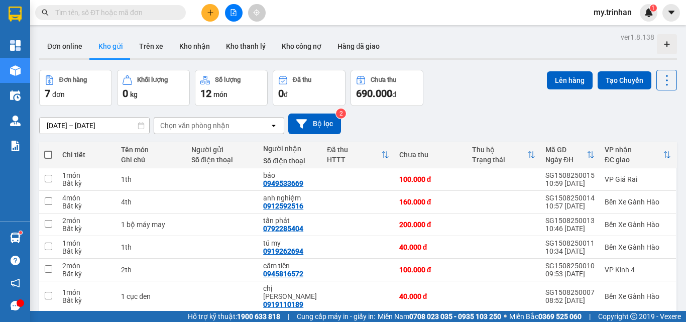
click at [424, 117] on div "[DATE] – [DATE] Press the down arrow key to interact with the calendar and sele…" at bounding box center [358, 123] width 638 height 21
click at [213, 14] on icon "plus" at bounding box center [210, 12] width 7 height 7
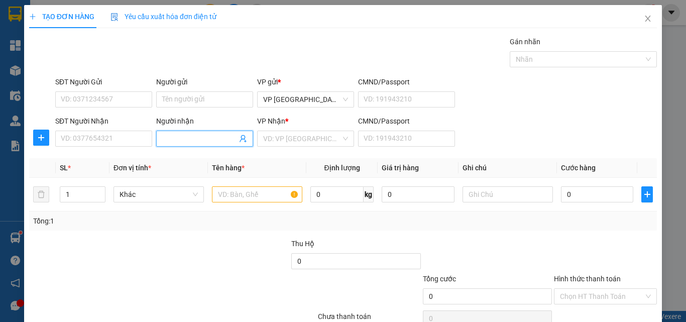
click at [171, 141] on input "Người nhận" at bounding box center [199, 138] width 75 height 11
type input "[PERSON_NAME]"
click at [302, 143] on input "search" at bounding box center [302, 138] width 78 height 15
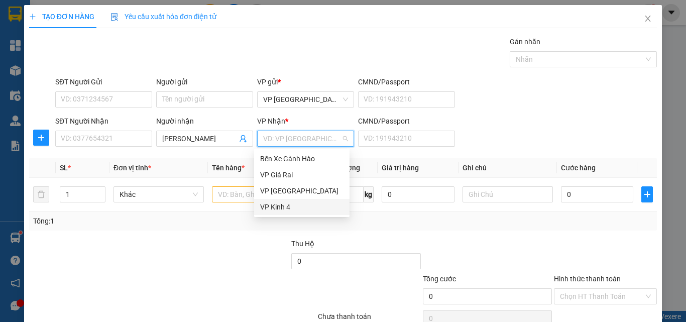
click at [282, 204] on div "VP Kinh 4" at bounding box center [301, 206] width 83 height 11
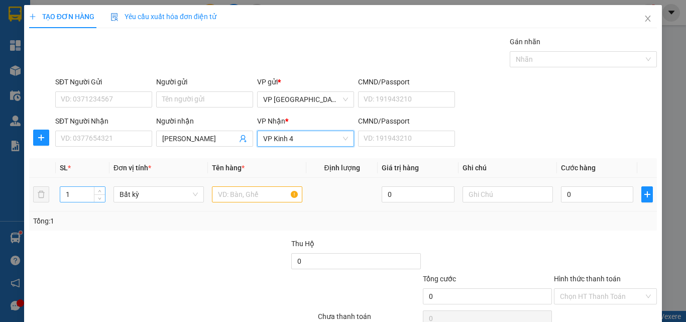
click at [79, 195] on input "1" at bounding box center [82, 194] width 45 height 15
click at [99, 188] on span "Increase Value" at bounding box center [99, 191] width 11 height 9
click at [99, 189] on span "up" at bounding box center [100, 192] width 6 height 6
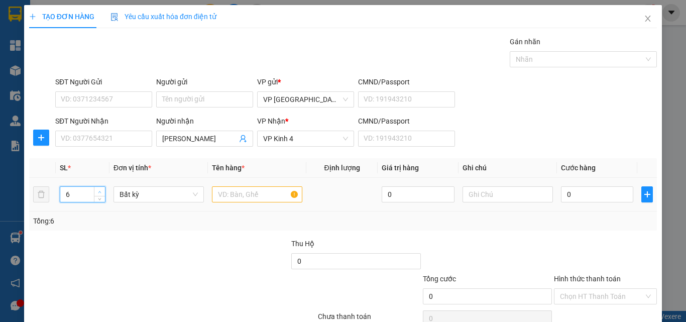
click at [99, 189] on span "up" at bounding box center [100, 192] width 6 height 6
type input "7"
click at [99, 189] on span "up" at bounding box center [100, 192] width 6 height 6
click at [230, 194] on input "text" at bounding box center [257, 194] width 90 height 16
type input "7 cục"
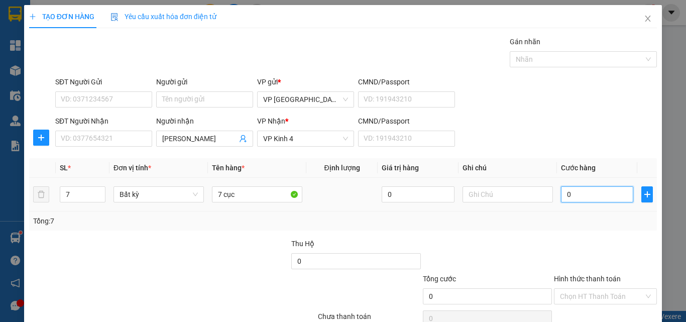
click at [575, 198] on input "0" at bounding box center [597, 194] width 72 height 16
type input "4"
type input "41"
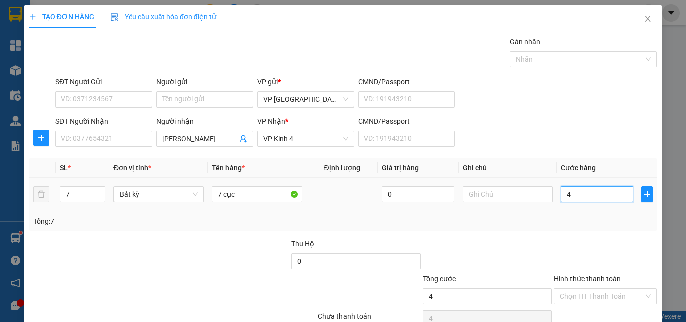
type input "41"
type input "410"
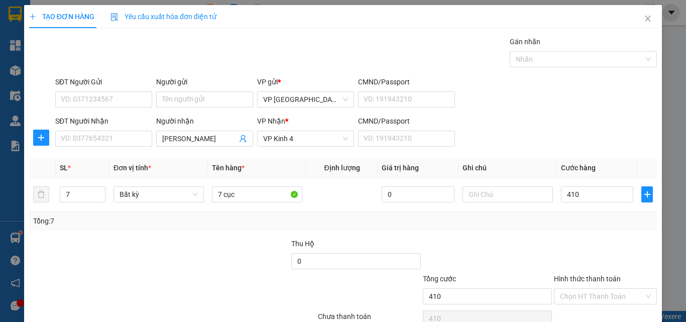
type input "410.000"
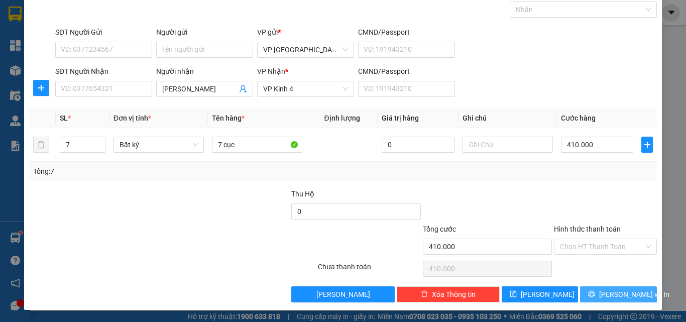
click at [605, 295] on span "[PERSON_NAME] và In" at bounding box center [634, 294] width 70 height 11
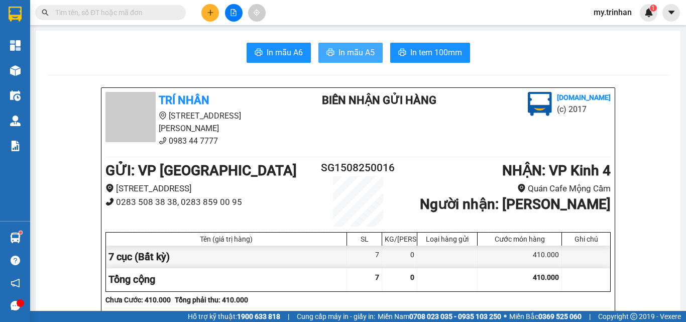
click at [355, 54] on span "In mẫu A5" at bounding box center [356, 52] width 36 height 13
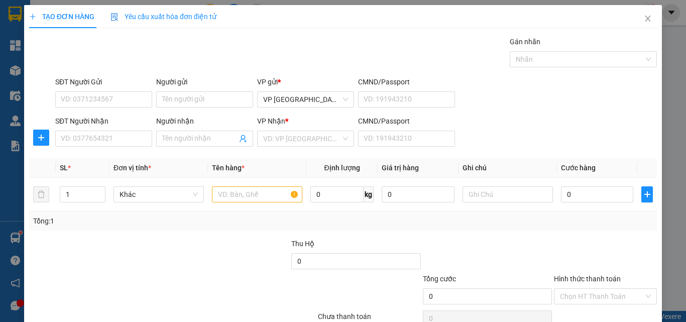
click at [497, 133] on div "SĐT Người Nhận VD: 0377654321 Người nhận Tên người nhận VP Nhận * VD: VP Sài Gò…" at bounding box center [356, 132] width 606 height 35
click at [119, 137] on input "SĐT Người Nhận" at bounding box center [103, 139] width 97 height 16
click at [109, 142] on input "SĐT Người Nhận" at bounding box center [103, 139] width 97 height 16
click at [126, 138] on input "980" at bounding box center [103, 139] width 97 height 16
click at [105, 142] on input "980" at bounding box center [103, 139] width 97 height 16
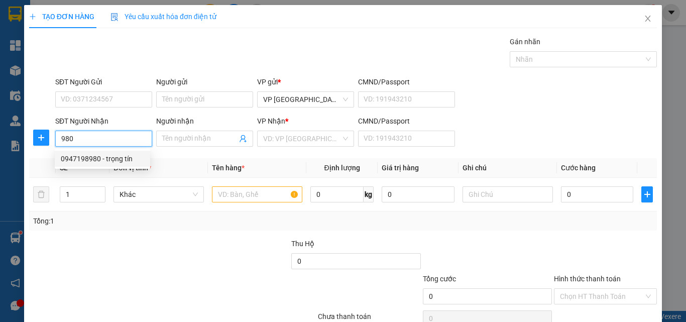
click at [114, 161] on div "0947198980 - trọng tín" at bounding box center [102, 158] width 83 height 11
type input "0947198980"
type input "trọng tín"
type input "150.000"
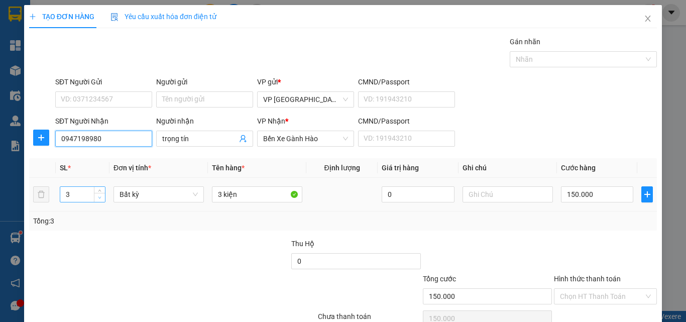
type input "0947198980"
click at [97, 197] on span "down" at bounding box center [100, 198] width 6 height 6
type input "2"
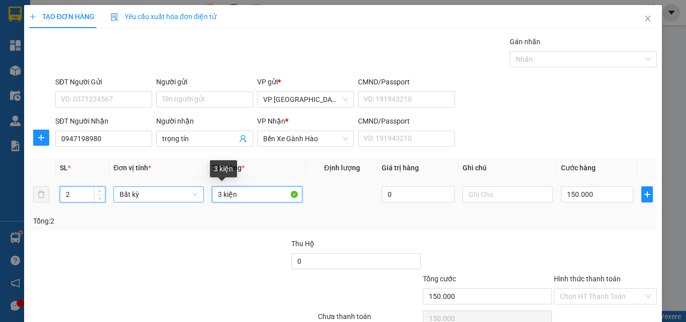
drag, startPoint x: 220, startPoint y: 194, endPoint x: 199, endPoint y: 193, distance: 20.6
click at [212, 194] on input "3 kiện" at bounding box center [257, 194] width 90 height 16
type input "0"
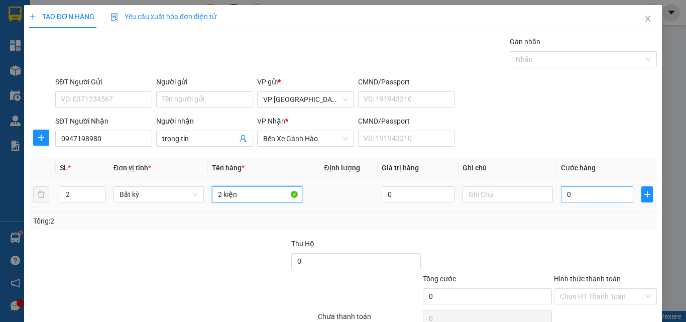
type input "2 kiện"
click at [602, 193] on input "0" at bounding box center [597, 194] width 72 height 16
type input "1"
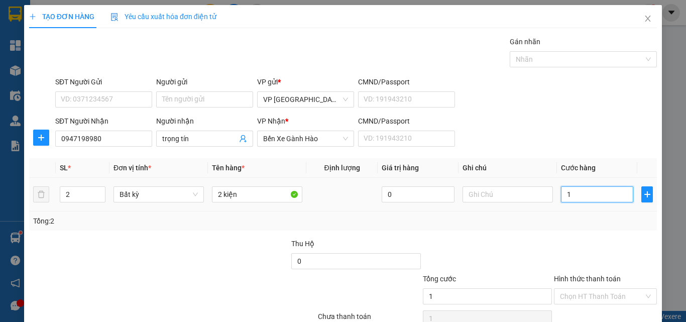
type input "10"
type input "100"
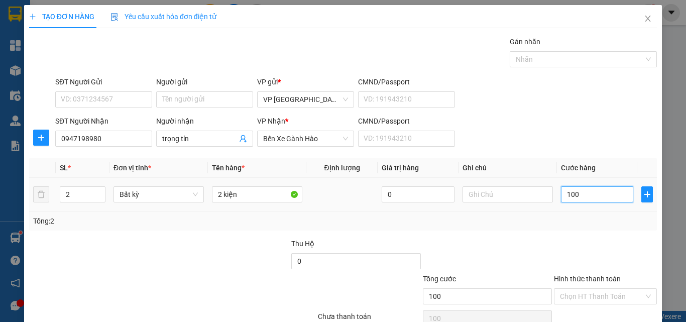
type input "100"
type input "100.000"
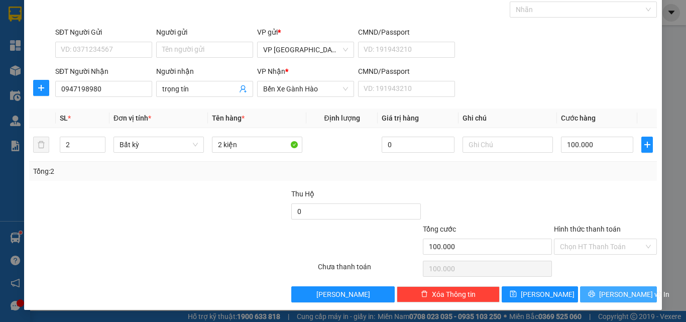
click at [587, 293] on button "[PERSON_NAME] và In" at bounding box center [618, 294] width 77 height 16
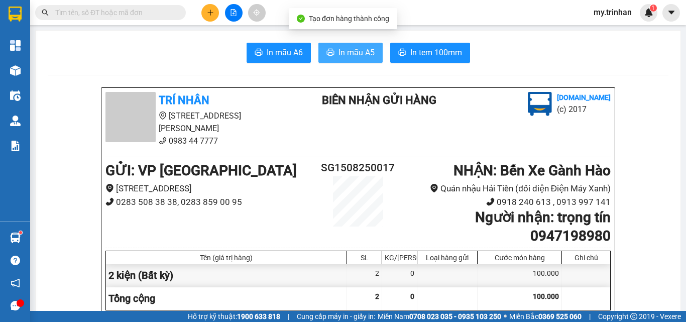
click at [335, 60] on button "In mẫu A5" at bounding box center [350, 53] width 64 height 20
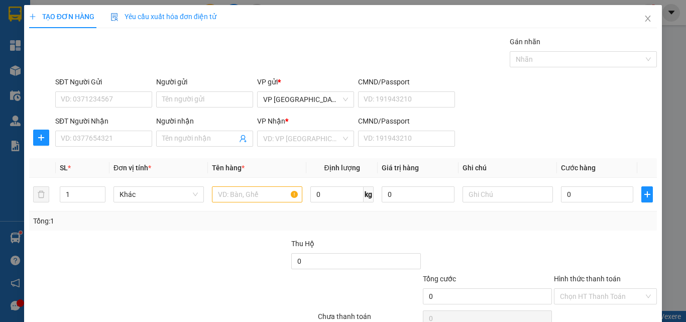
click at [493, 130] on div "SĐT Người Nhận VD: 0377654321 Người nhận Tên người nhận VP Nhận * VD: VP Sài Gò…" at bounding box center [356, 132] width 606 height 35
click at [97, 138] on input "SĐT Người Nhận" at bounding box center [103, 139] width 97 height 16
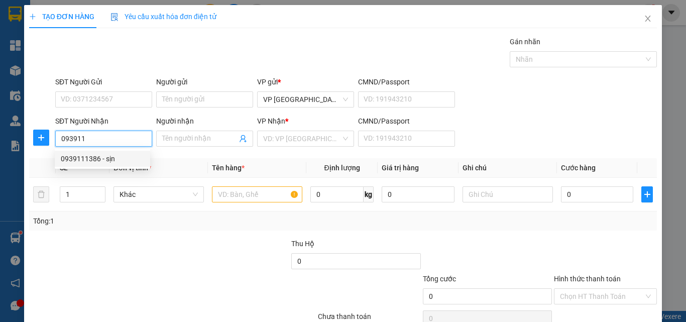
drag, startPoint x: 108, startPoint y: 155, endPoint x: 159, endPoint y: 150, distance: 51.0
click at [108, 155] on div "0939111386 - sịn" at bounding box center [102, 158] width 83 height 11
type input "0939111386"
type input "sịn"
type input "40.000"
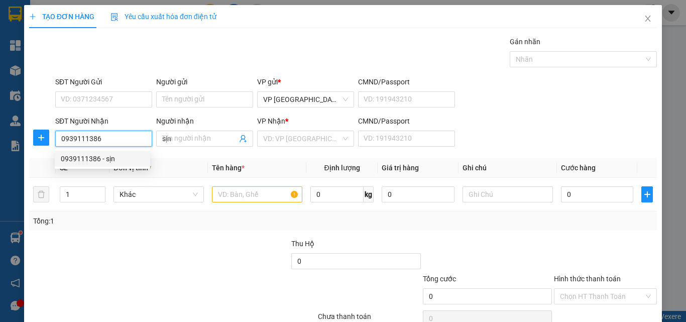
type input "40.000"
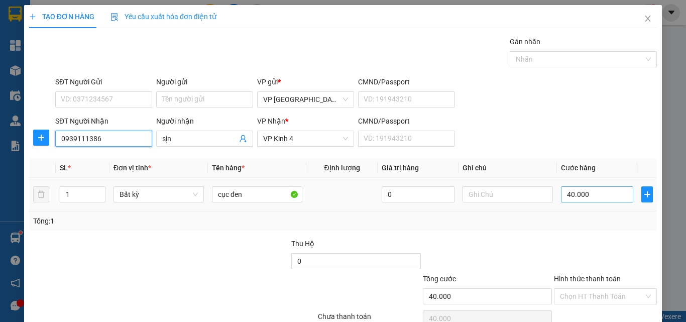
type input "0939111386"
type input "5"
type input "50"
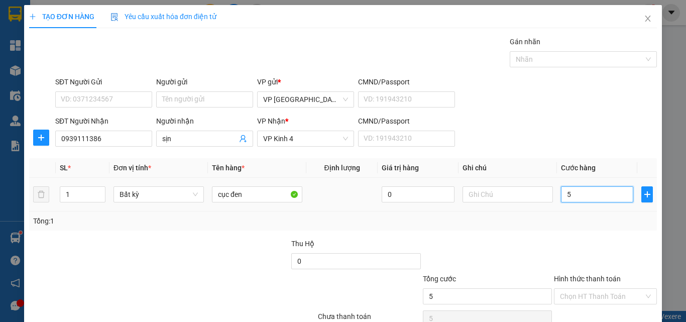
type input "50"
type input "50.000"
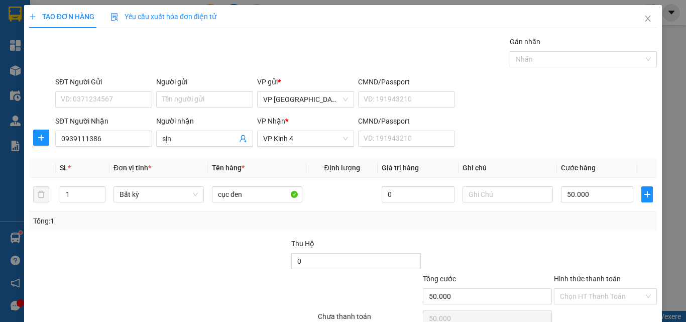
scroll to position [50, 0]
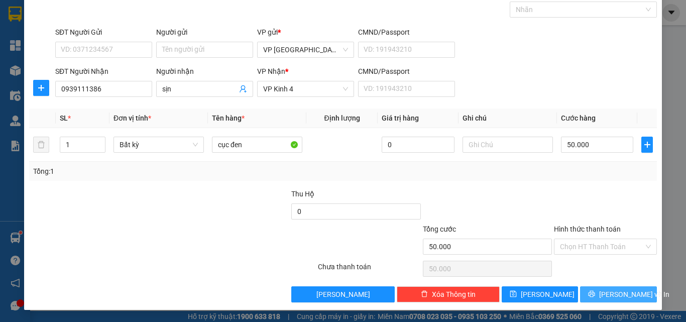
click at [623, 293] on span "[PERSON_NAME] và In" at bounding box center [634, 294] width 70 height 11
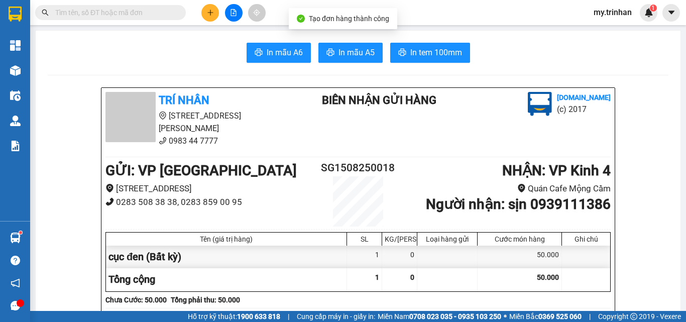
click at [355, 53] on span "In mẫu A5" at bounding box center [356, 52] width 36 height 13
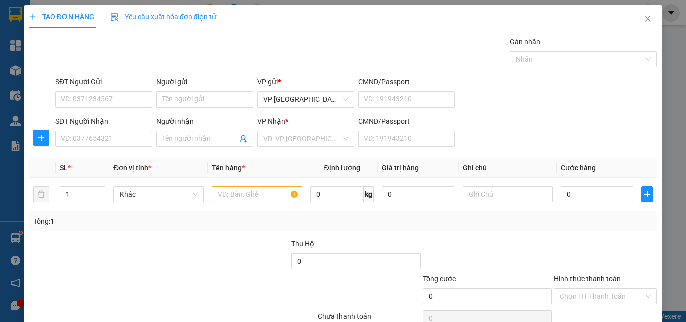
click at [508, 136] on div "SĐT Người Nhận VD: 0377654321 Người nhận Tên người nhận VP Nhận * VD: VP Sài Gò…" at bounding box center [356, 132] width 606 height 35
click at [102, 143] on input "SĐT Người Nhận" at bounding box center [103, 139] width 97 height 16
click at [105, 143] on input "SĐT Người Nhận" at bounding box center [103, 139] width 97 height 16
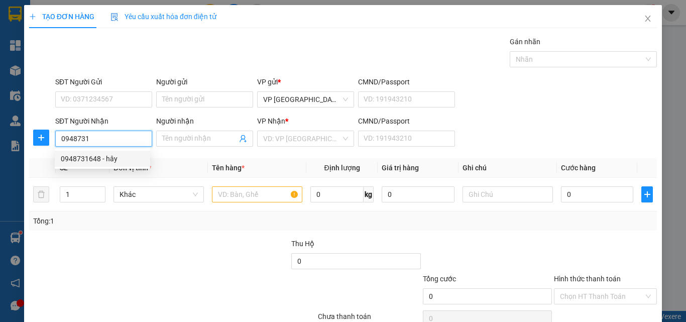
click at [111, 159] on div "0948731648 - hây" at bounding box center [102, 158] width 83 height 11
type input "0948731648"
type input "hây"
type input "30.000"
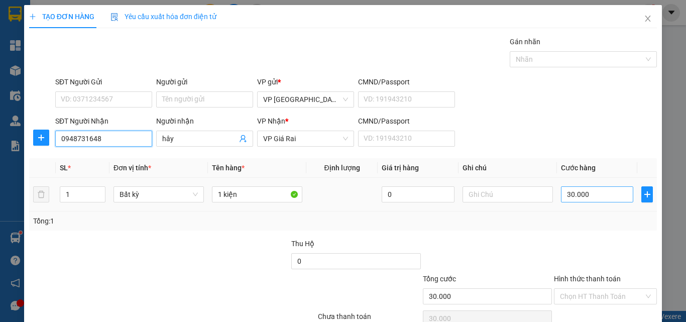
type input "0948731648"
click at [582, 199] on input "30.000" at bounding box center [597, 194] width 72 height 16
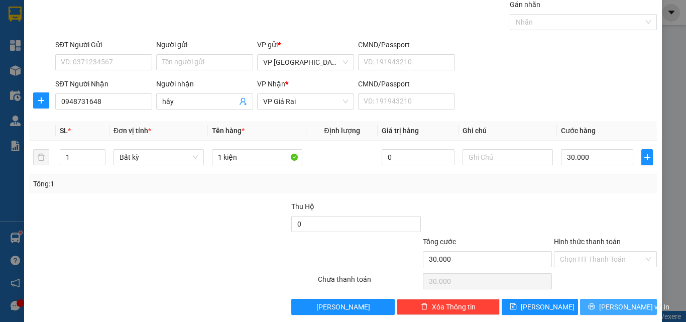
click at [615, 309] on span "[PERSON_NAME] và In" at bounding box center [634, 306] width 70 height 11
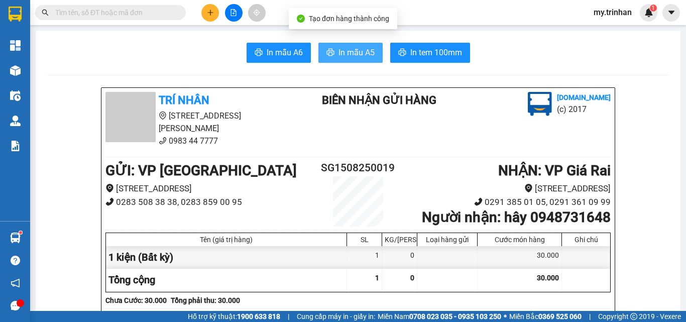
click at [353, 55] on span "In mẫu A5" at bounding box center [356, 52] width 36 height 13
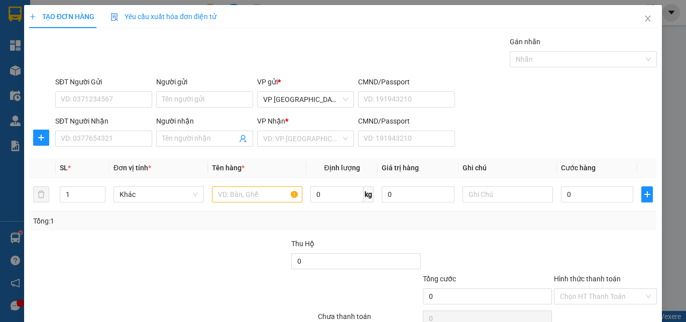
click at [515, 130] on div "SĐT Người Nhận VD: 0377654321 Người nhận Tên người nhận VP Nhận * VD: VP Sài Gò…" at bounding box center [356, 132] width 606 height 35
click at [132, 134] on input "SĐT Người Nhận" at bounding box center [103, 139] width 97 height 16
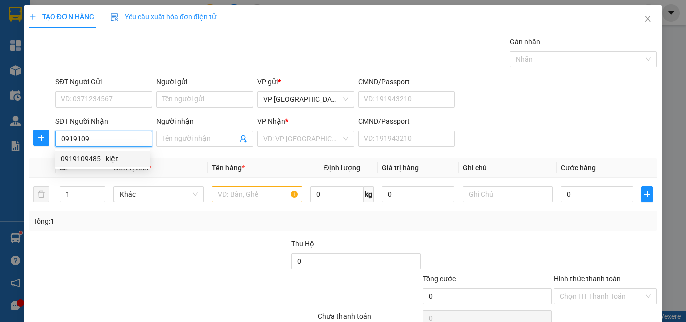
click at [119, 156] on div "0919109485 - kiệt" at bounding box center [102, 158] width 83 height 11
type input "0919109485"
type input "kiệt"
type input "40.000"
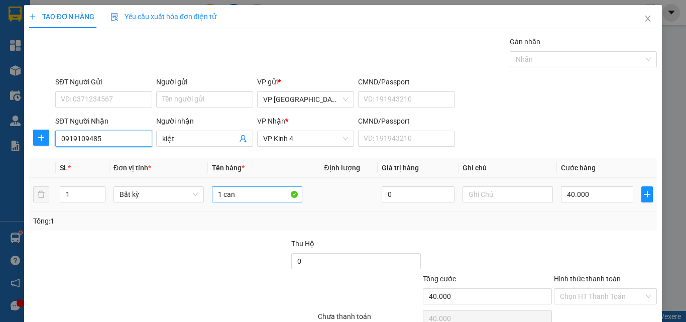
type input "0919109485"
drag, startPoint x: 246, startPoint y: 199, endPoint x: 168, endPoint y: 197, distance: 77.9
click at [171, 196] on tr "1 Bất kỳ 1 can 0 40.000" at bounding box center [343, 195] width 628 height 34
click at [592, 202] on input "40.000" at bounding box center [597, 194] width 72 height 16
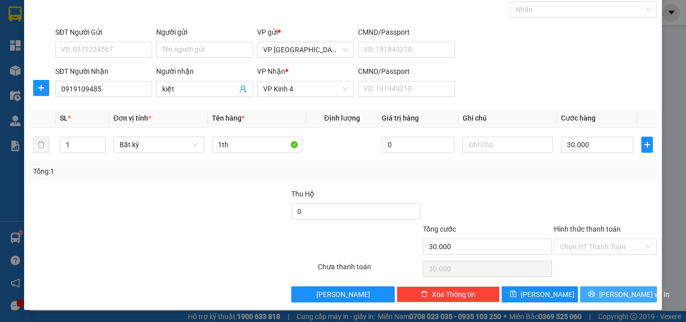
drag, startPoint x: 626, startPoint y: 296, endPoint x: 612, endPoint y: 299, distance: 14.4
click at [626, 295] on span "[PERSON_NAME] và In" at bounding box center [634, 294] width 70 height 11
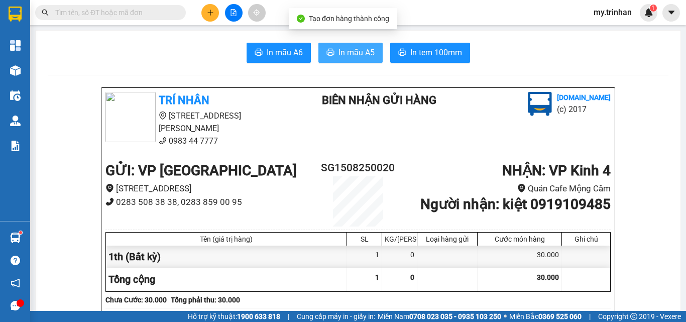
click at [345, 53] on span "In mẫu A5" at bounding box center [356, 52] width 36 height 13
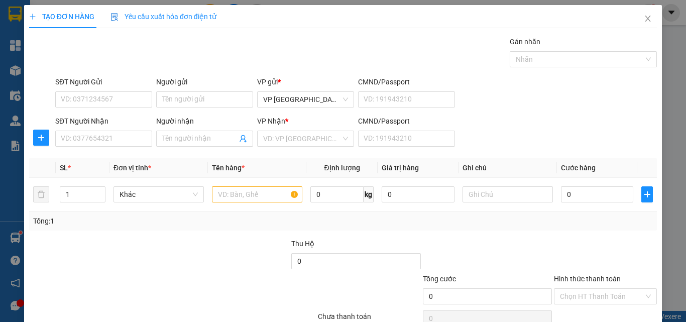
click at [515, 132] on div "SĐT Người Nhận VD: 0377654321 Người nhận Tên người nhận VP Nhận * VD: VP Sài Gò…" at bounding box center [356, 132] width 606 height 35
click at [644, 22] on icon "close" at bounding box center [648, 19] width 8 height 8
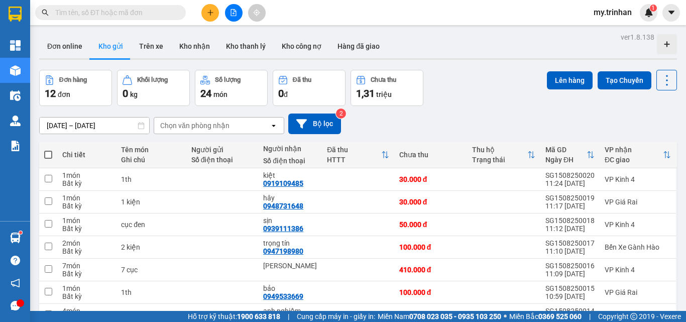
click at [208, 12] on icon "plus" at bounding box center [210, 12] width 7 height 7
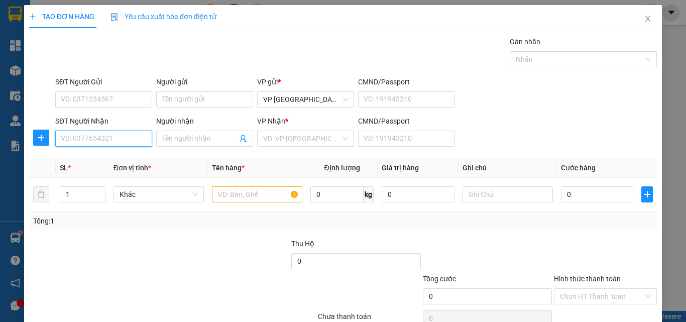
click at [123, 141] on input "SĐT Người Nhận" at bounding box center [103, 139] width 97 height 16
click at [123, 141] on input "1414" at bounding box center [103, 139] width 97 height 16
click at [126, 158] on div "0918441414 - [PERSON_NAME]" at bounding box center [110, 158] width 99 height 11
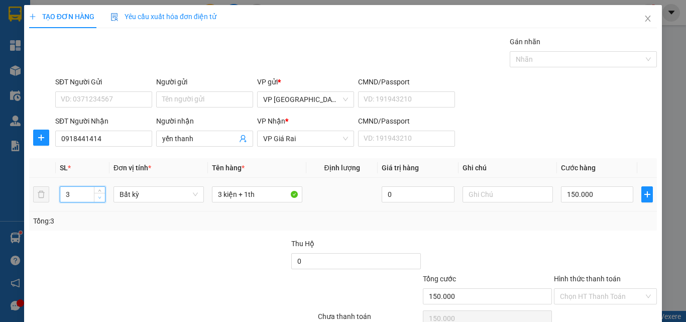
click at [97, 197] on span "down" at bounding box center [100, 198] width 6 height 6
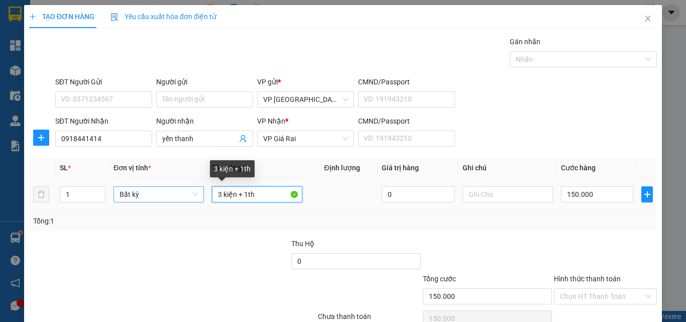
drag, startPoint x: 238, startPoint y: 194, endPoint x: 178, endPoint y: 192, distance: 60.3
click at [183, 194] on tr "1 Bất kỳ 3 kiện + 1th 0 150.000" at bounding box center [343, 195] width 628 height 34
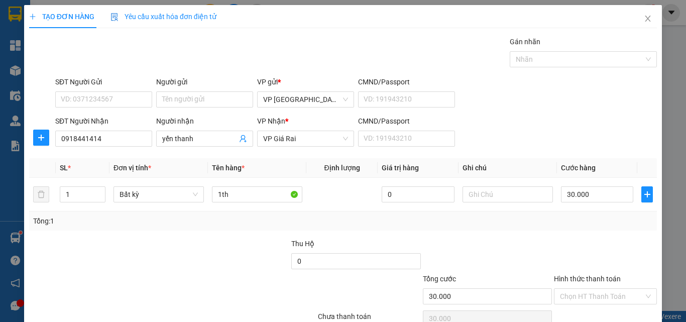
scroll to position [50, 0]
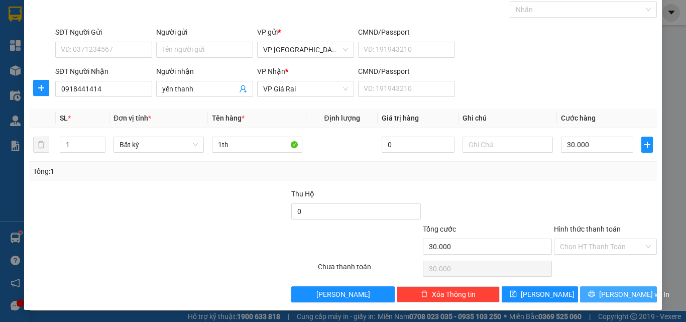
click at [595, 289] on button "[PERSON_NAME] và In" at bounding box center [618, 294] width 77 height 16
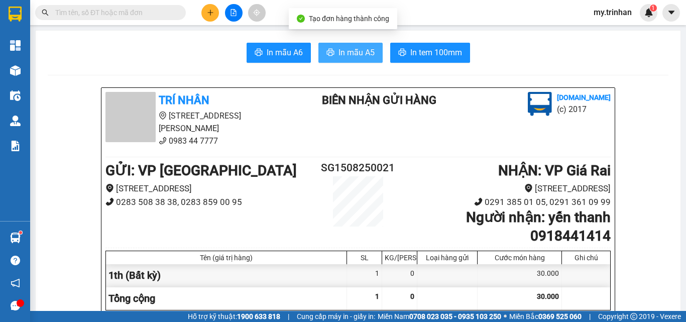
click at [349, 55] on span "In mẫu A5" at bounding box center [356, 52] width 36 height 13
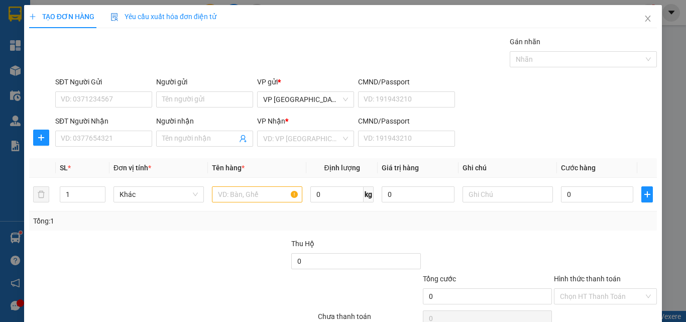
click at [579, 137] on div "SĐT Người Nhận VD: 0377654321 Người nhận Tên người nhận VP Nhận * VD: VP Sài Gò…" at bounding box center [356, 132] width 606 height 35
click at [112, 137] on input "SĐT Người Nhận" at bounding box center [103, 139] width 97 height 16
click at [126, 139] on input "SĐT Người Nhận" at bounding box center [103, 139] width 97 height 16
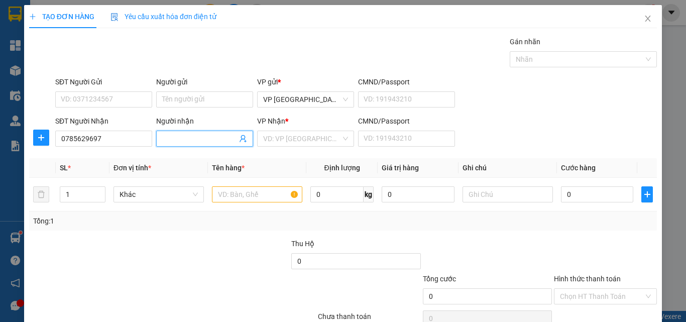
click at [206, 136] on input "Người nhận" at bounding box center [199, 138] width 75 height 11
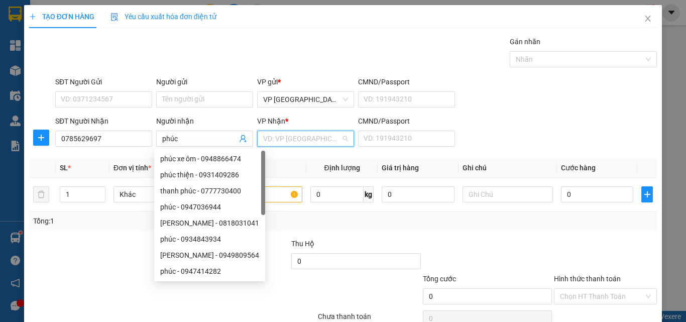
click at [268, 143] on input "search" at bounding box center [302, 138] width 78 height 15
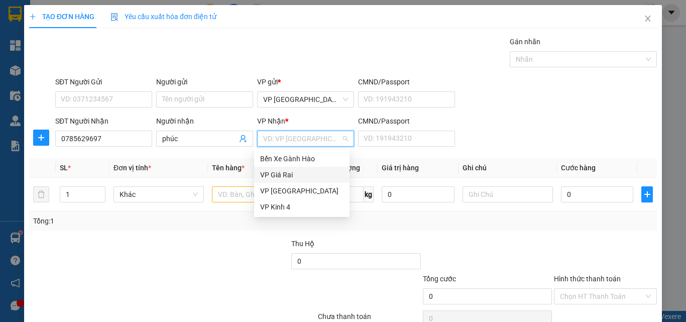
click at [269, 179] on div "VP Giá Rai" at bounding box center [301, 174] width 83 height 11
click at [235, 189] on input "text" at bounding box center [257, 194] width 90 height 16
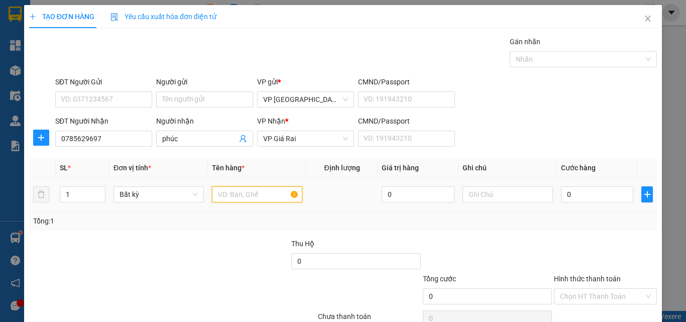
click at [234, 191] on input "text" at bounding box center [257, 194] width 90 height 16
click at [586, 200] on input "0" at bounding box center [597, 194] width 72 height 16
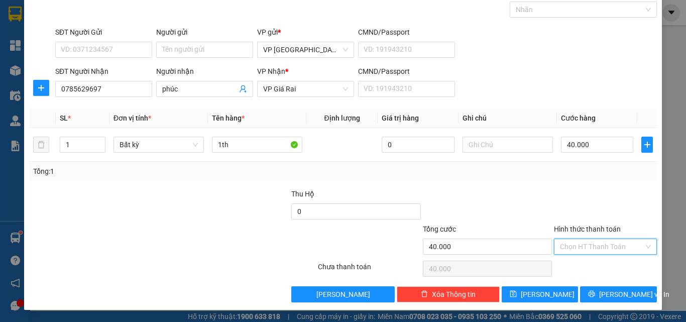
drag, startPoint x: 582, startPoint y: 246, endPoint x: 583, endPoint y: 262, distance: 16.1
click at [582, 246] on input "Hình thức thanh toán" at bounding box center [602, 246] width 84 height 15
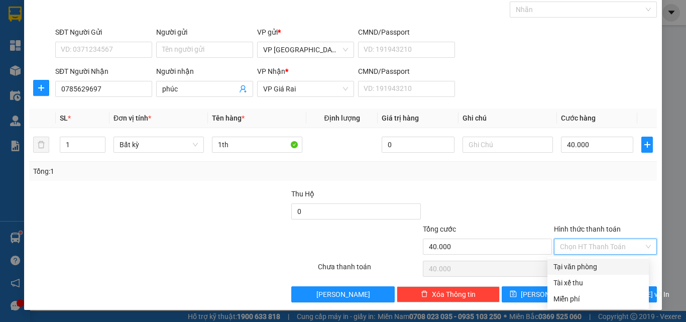
click at [584, 268] on div "Tại văn phòng" at bounding box center [597, 266] width 89 height 11
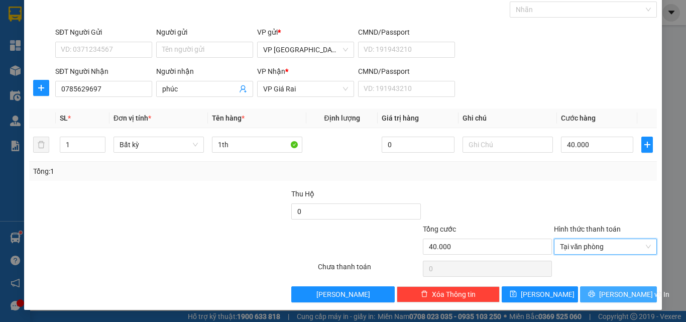
click at [591, 293] on icon "printer" at bounding box center [591, 293] width 7 height 7
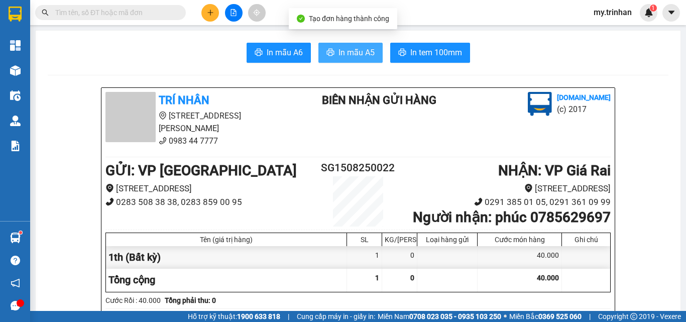
click at [327, 49] on icon "printer" at bounding box center [330, 52] width 8 height 8
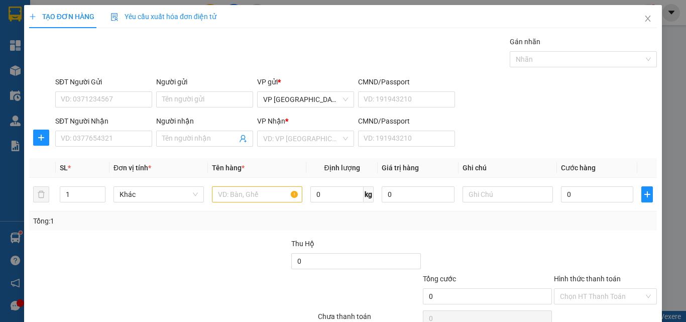
click at [497, 145] on div "SĐT Người Nhận VD: 0377654321 Người nhận Tên người nhận VP Nhận * VD: VP Sài Gò…" at bounding box center [356, 132] width 606 height 35
click at [136, 136] on input "SĐT Người Nhận" at bounding box center [103, 139] width 97 height 16
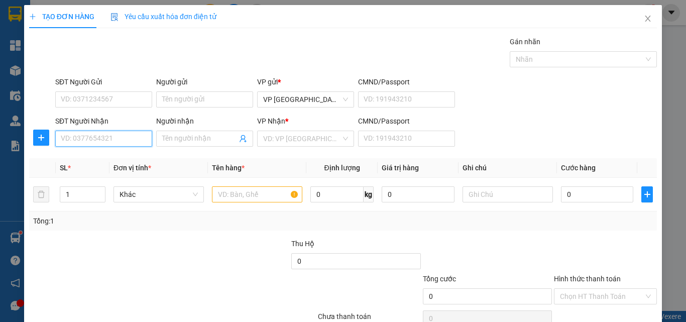
click at [132, 136] on input "SĐT Người Nhận" at bounding box center [103, 139] width 97 height 16
click at [74, 130] on div "SĐT Người Nhận" at bounding box center [103, 122] width 97 height 15
click at [108, 139] on input "SĐT Người Nhận" at bounding box center [103, 139] width 97 height 16
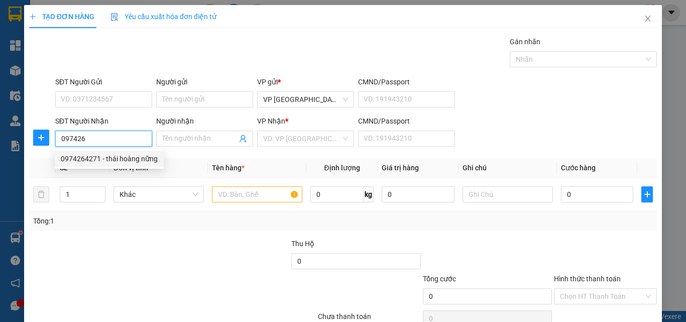
click at [135, 159] on div "0974264271 - thái hoàng nững" at bounding box center [109, 158] width 97 height 11
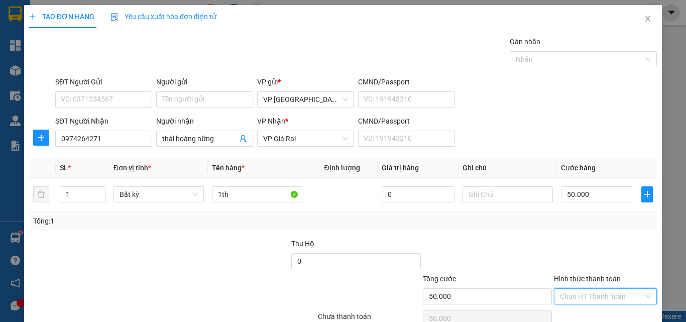
click at [589, 289] on input "Hình thức thanh toán" at bounding box center [602, 296] width 84 height 15
click at [547, 215] on div "Tổng: 1" at bounding box center [343, 220] width 620 height 11
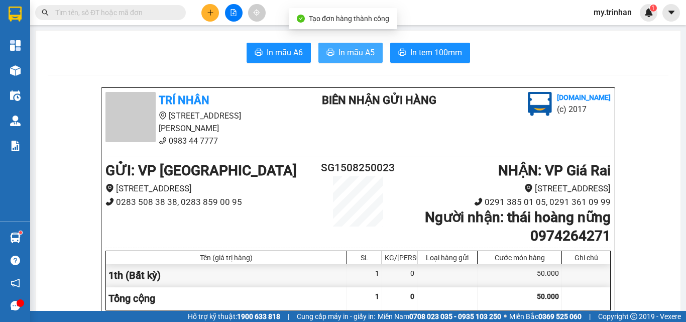
click at [362, 62] on button "In mẫu A5" at bounding box center [350, 53] width 64 height 20
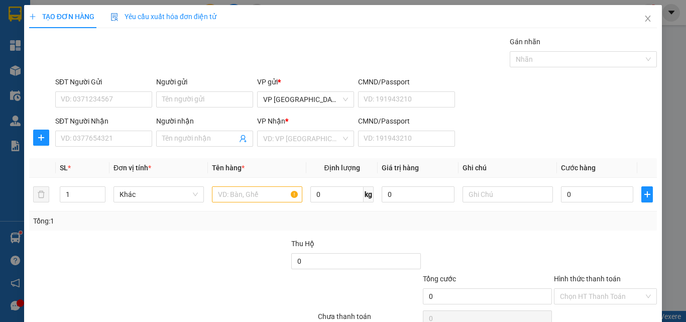
click at [499, 134] on div "SĐT Người Nhận VD: 0377654321 Người nhận Tên người nhận VP Nhận * VD: VP Sài Gò…" at bounding box center [356, 132] width 606 height 35
click at [486, 138] on div "SĐT Người Nhận VD: 0377654321 Người nhận Tên người nhận VP Nhận * VD: VP Sài Gò…" at bounding box center [356, 132] width 606 height 35
click at [124, 138] on input "SĐT Người Nhận" at bounding box center [103, 139] width 97 height 16
drag, startPoint x: 131, startPoint y: 88, endPoint x: 132, endPoint y: 93, distance: 5.0
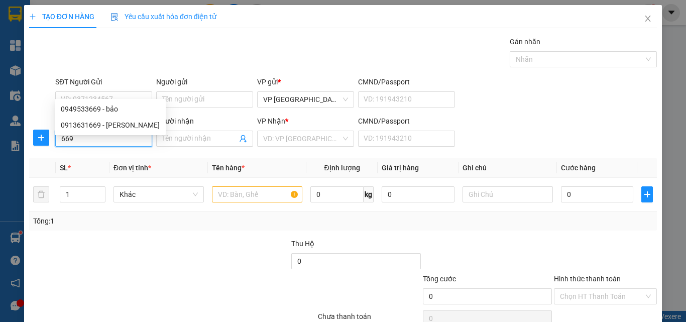
click at [133, 131] on input "669" at bounding box center [103, 139] width 97 height 16
click at [122, 109] on div "0949533669 - bảo" at bounding box center [110, 108] width 99 height 11
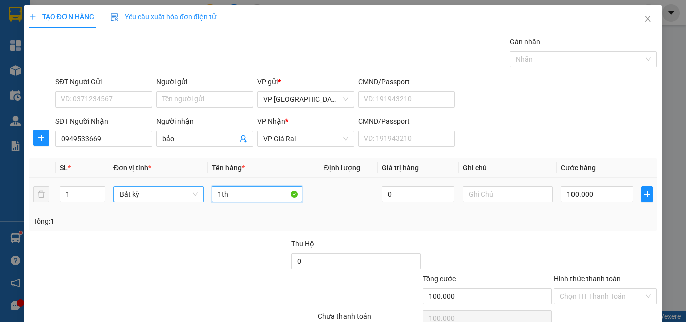
drag, startPoint x: 235, startPoint y: 146, endPoint x: 188, endPoint y: 148, distance: 46.7
click at [198, 178] on tr "1 Bất kỳ 1th 0 100.000" at bounding box center [343, 195] width 628 height 34
click at [583, 186] on input "100.000" at bounding box center [597, 194] width 72 height 16
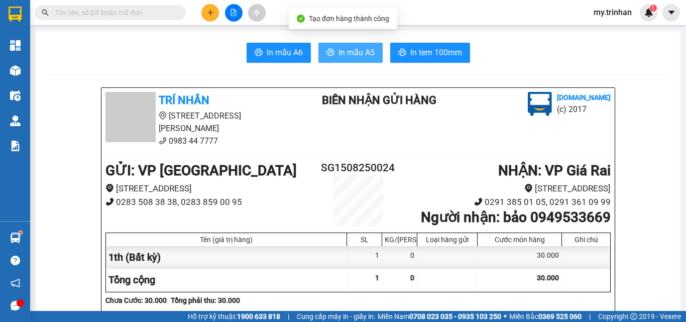
click at [348, 55] on span "In mẫu A5" at bounding box center [356, 52] width 36 height 13
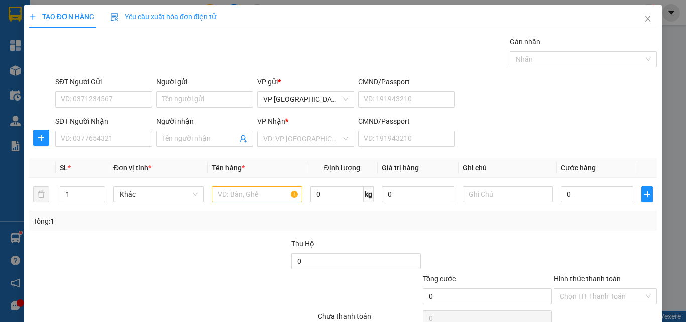
click at [527, 132] on div "SĐT Người Nhận VD: 0377654321 Người nhận Tên người nhận VP Nhận * VD: VP Sài Gò…" at bounding box center [356, 132] width 606 height 35
click at [644, 20] on icon "close" at bounding box center [648, 19] width 8 height 8
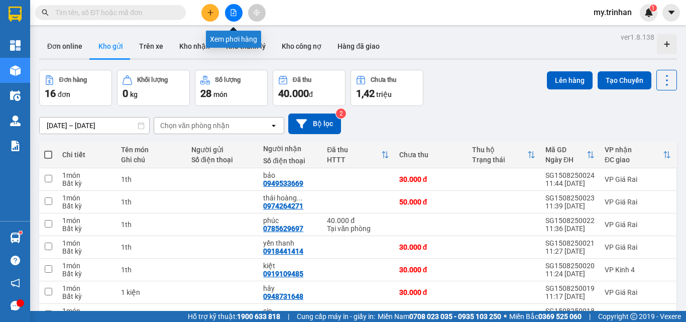
click at [231, 17] on button at bounding box center [234, 13] width 18 height 18
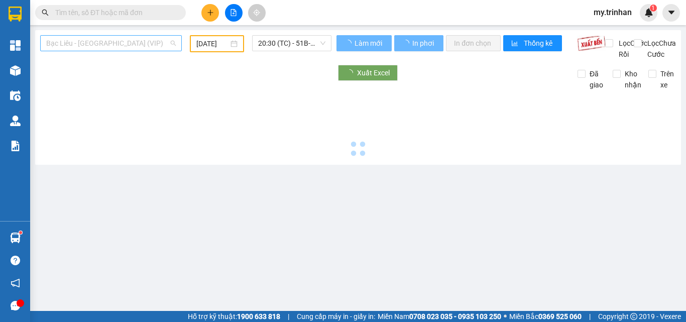
click at [132, 48] on span "Bạc Liêu - [GEOGRAPHIC_DATA] (VIP)" at bounding box center [111, 43] width 130 height 15
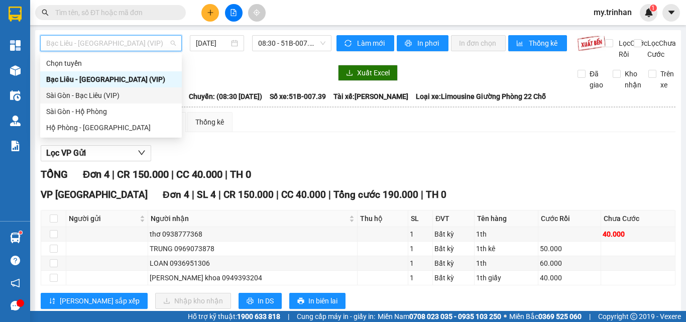
click at [124, 95] on div "Sài Gòn - Bạc Liêu (VIP)" at bounding box center [111, 95] width 130 height 11
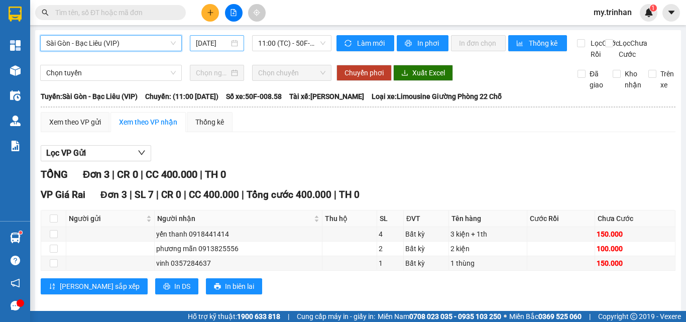
click at [206, 46] on input "[DATE]" at bounding box center [212, 43] width 33 height 11
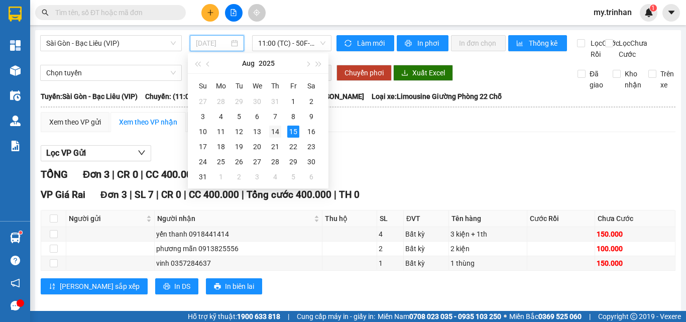
click at [273, 127] on div "14" at bounding box center [275, 132] width 12 height 12
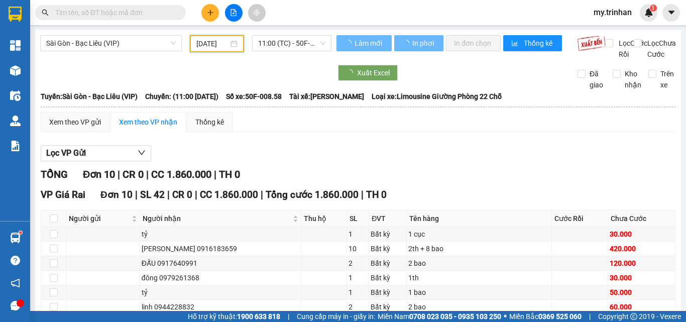
click at [266, 43] on span "11:00 (TC) - 50F-008.58" at bounding box center [291, 43] width 67 height 15
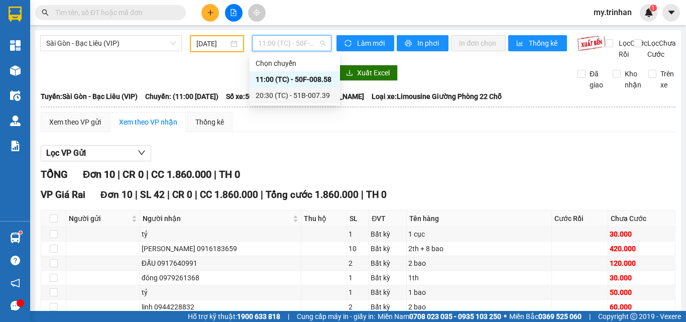
click at [271, 94] on div "20:30 (TC) - 51B-007.39" at bounding box center [295, 95] width 78 height 11
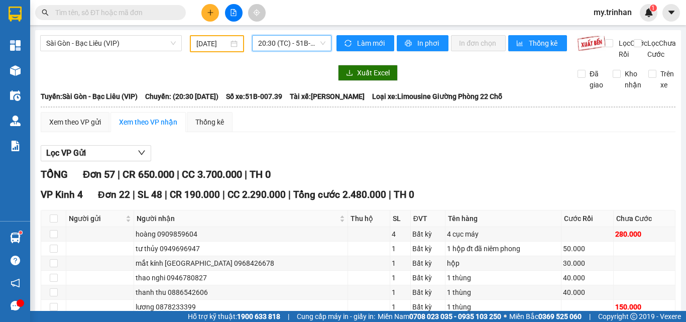
click at [141, 5] on span at bounding box center [110, 12] width 151 height 15
click at [145, 11] on input "text" at bounding box center [114, 12] width 118 height 11
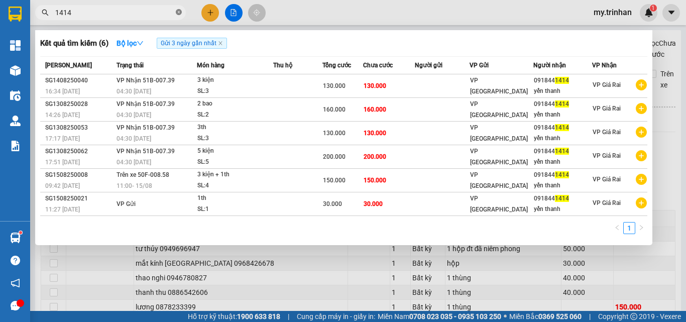
click at [177, 13] on icon "close-circle" at bounding box center [179, 12] width 6 height 6
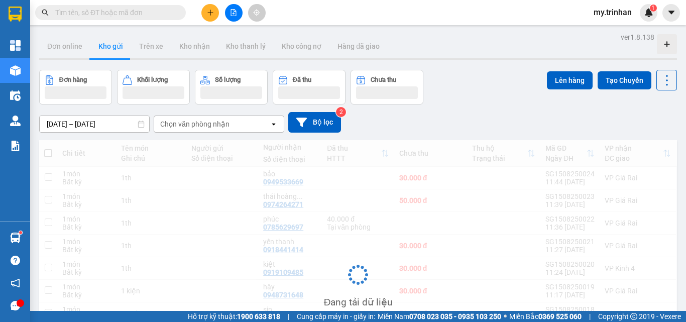
click at [262, 122] on div "Chọn văn phòng nhận" at bounding box center [211, 124] width 115 height 16
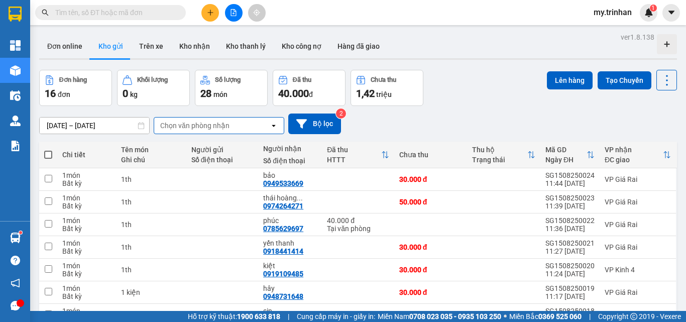
click at [423, 108] on div "[DATE] – [DATE] Press the down arrow key to interact with the calendar and sele…" at bounding box center [358, 124] width 638 height 36
click at [213, 12] on icon "plus" at bounding box center [210, 12] width 7 height 7
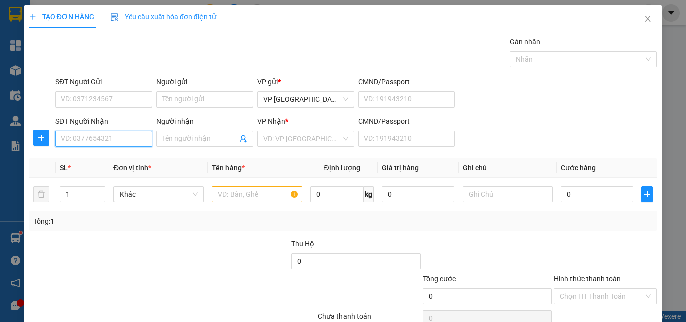
click at [132, 139] on input "SĐT Người Nhận" at bounding box center [103, 139] width 97 height 16
click at [128, 138] on input "343" at bounding box center [103, 139] width 97 height 16
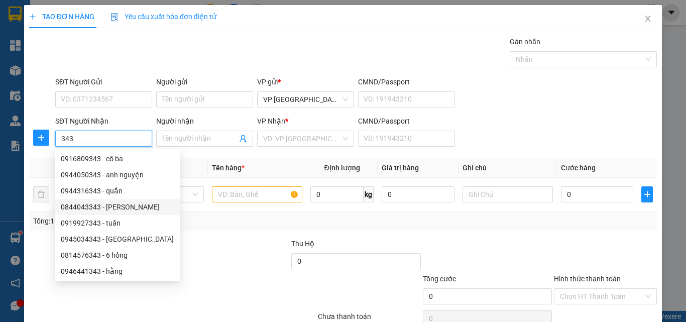
click at [106, 206] on div "0844043343 - [PERSON_NAME]" at bounding box center [117, 206] width 113 height 11
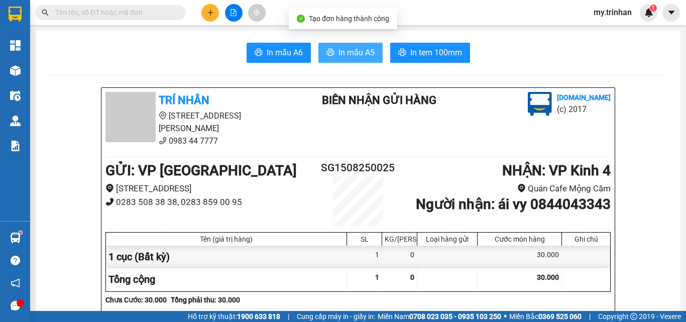
click at [353, 58] on span "In mẫu A5" at bounding box center [356, 52] width 36 height 13
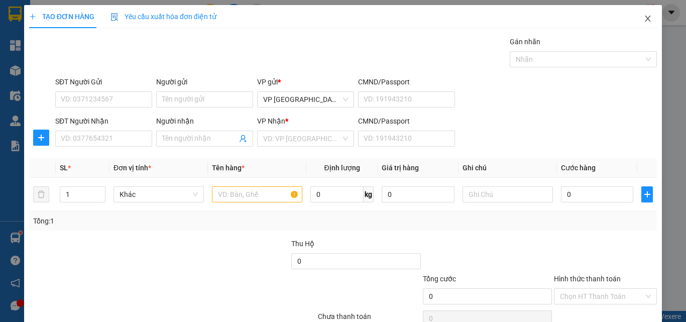
click at [645, 17] on icon "close" at bounding box center [648, 19] width 6 height 6
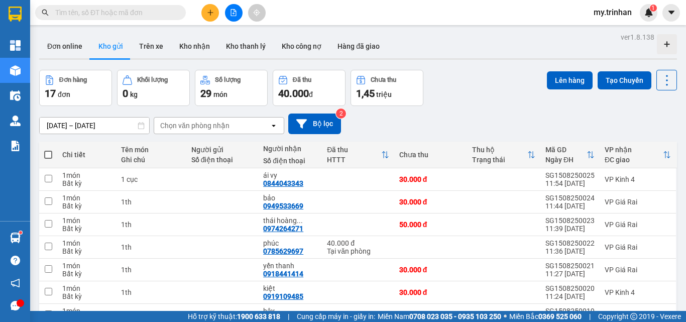
click at [411, 112] on div "[DATE] – [DATE] Press the down arrow key to interact with the calendar and sele…" at bounding box center [358, 124] width 638 height 36
